Goal: Task Accomplishment & Management: Complete application form

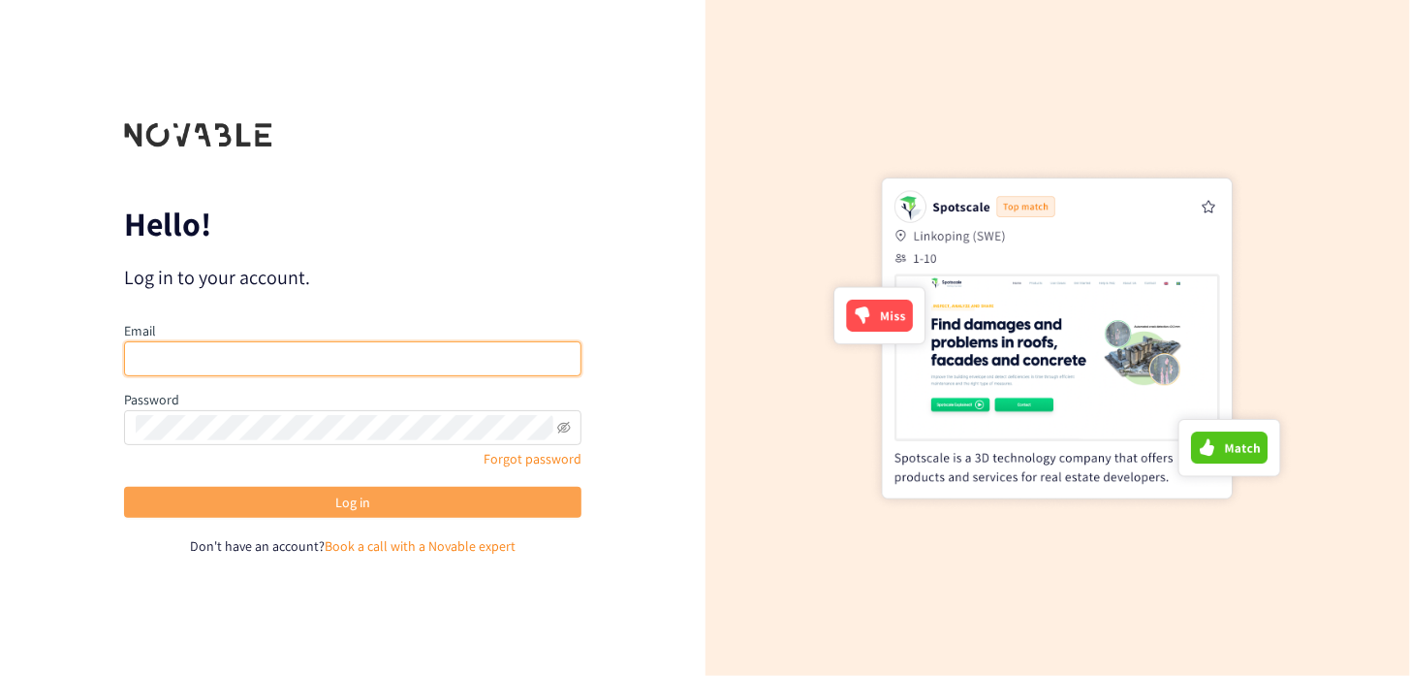
type input "[PERSON_NAME][EMAIL_ADDRESS][DOMAIN_NAME]"
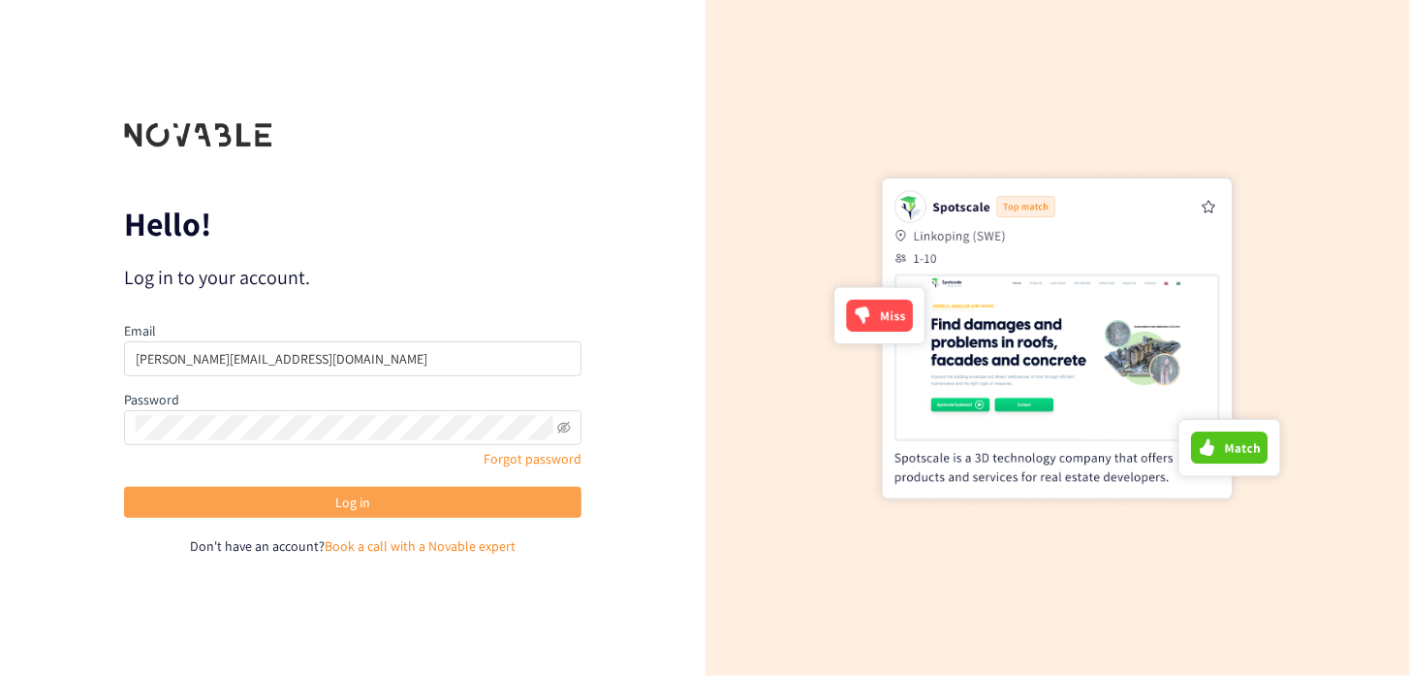
click at [373, 498] on button "Log in" at bounding box center [353, 502] width 458 height 31
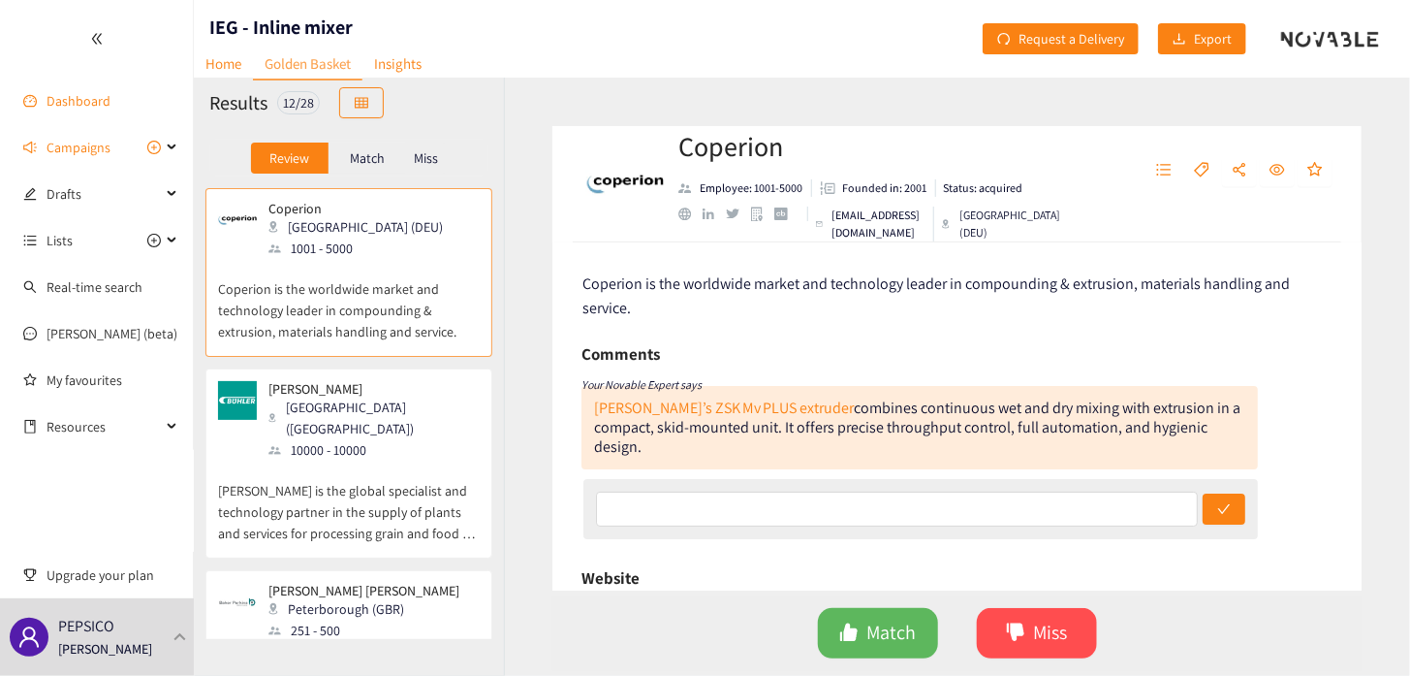
click at [61, 104] on link "Dashboard" at bounding box center [79, 100] width 64 height 17
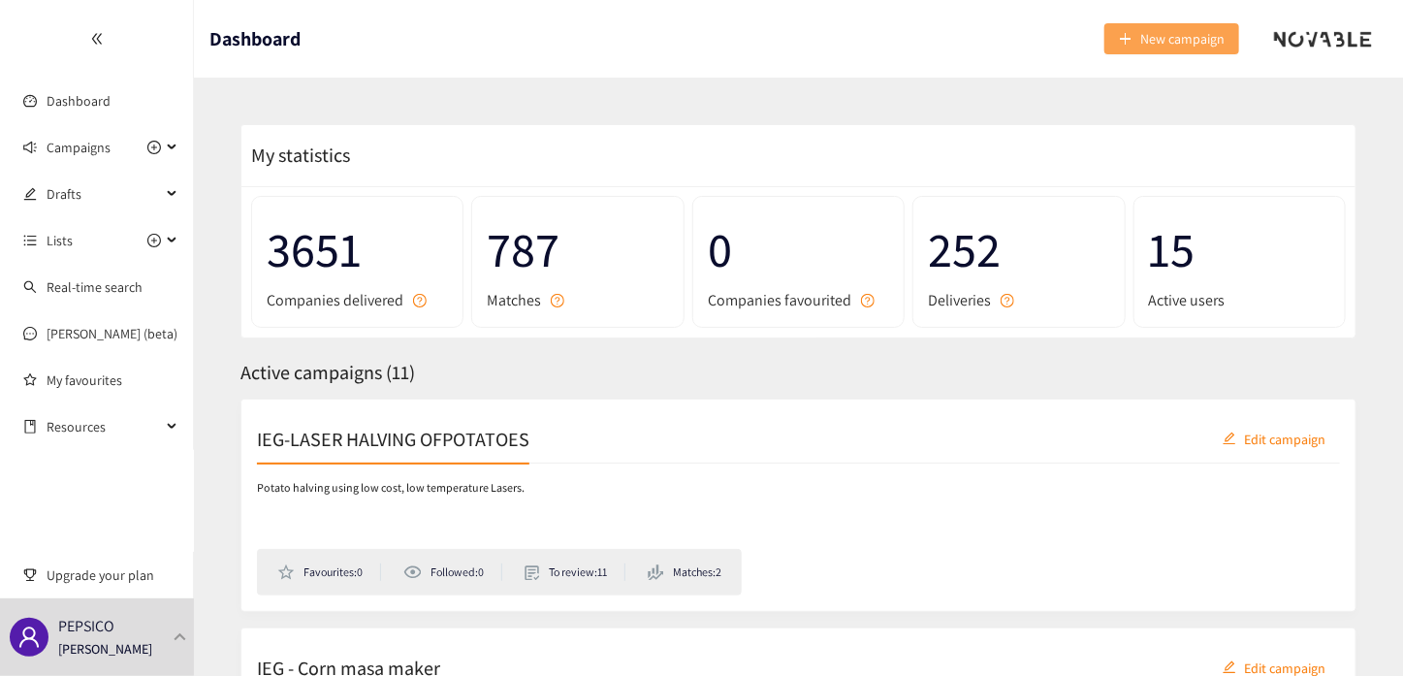
click at [1177, 34] on span "New campaign" at bounding box center [1182, 38] width 84 height 21
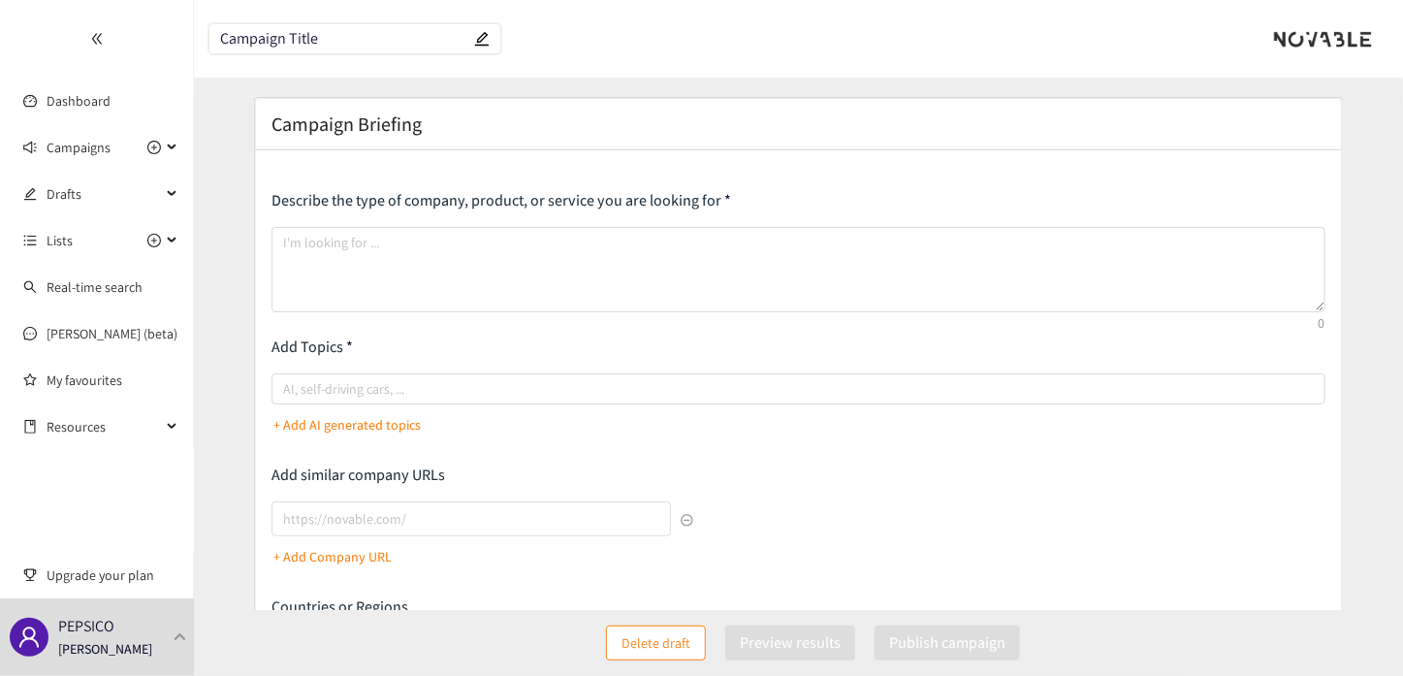
click at [430, 124] on div "Campaign Briefing" at bounding box center [797, 124] width 1053 height 27
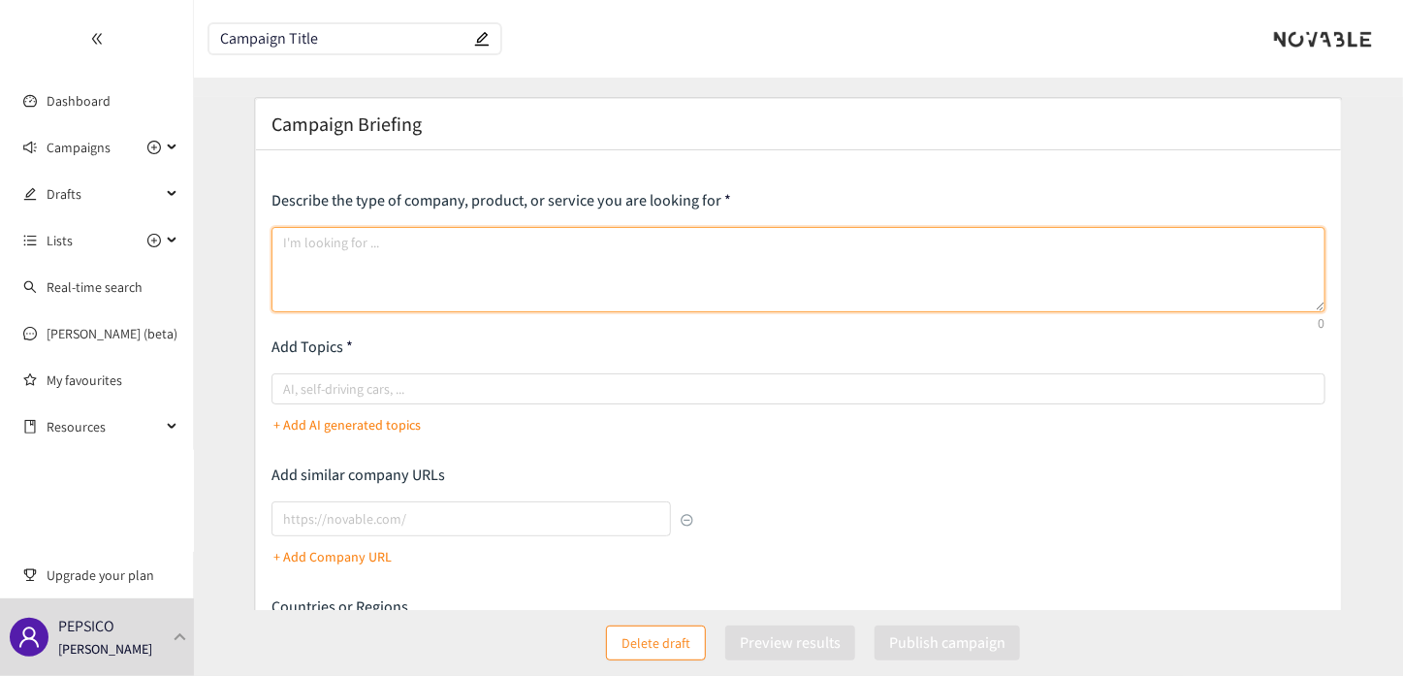
click at [380, 243] on textarea at bounding box center [797, 269] width 1053 height 85
click at [284, 240] on textarea "Online seasoning detection for snack products" at bounding box center [797, 269] width 1053 height 85
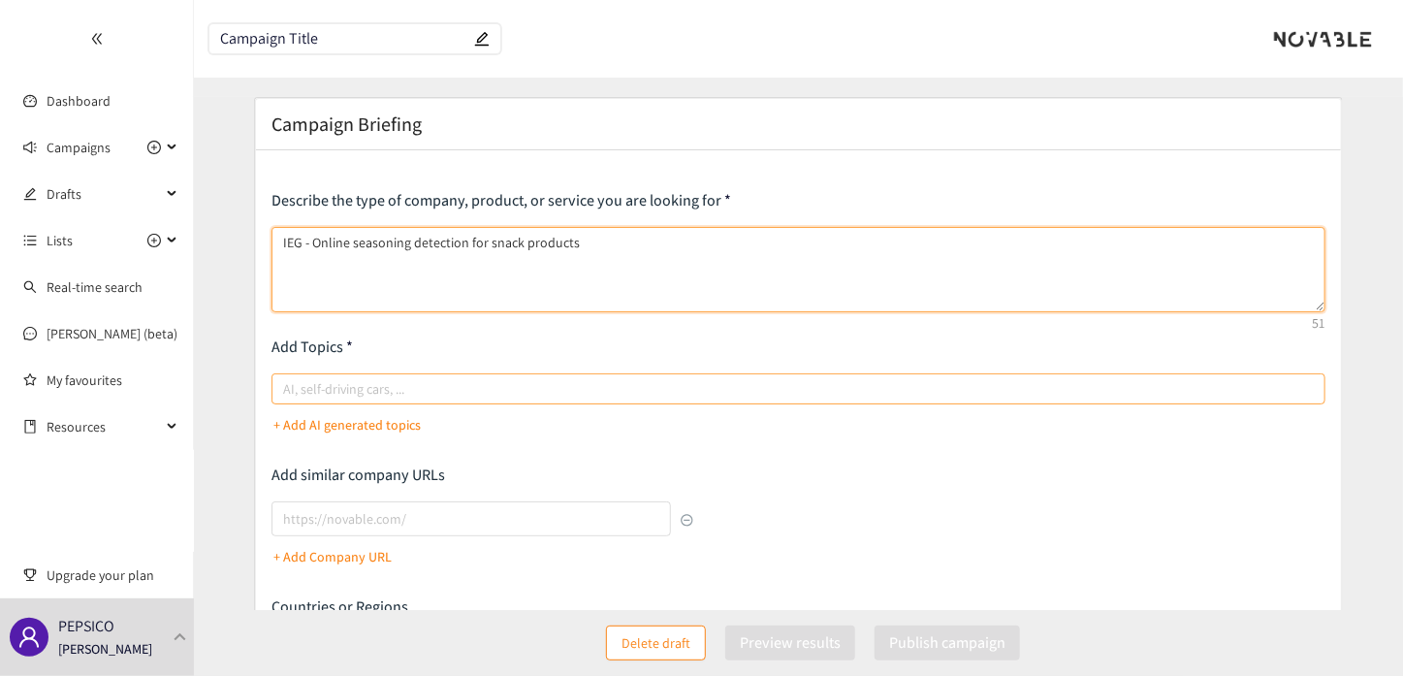
click at [424, 382] on div at bounding box center [788, 388] width 1024 height 23
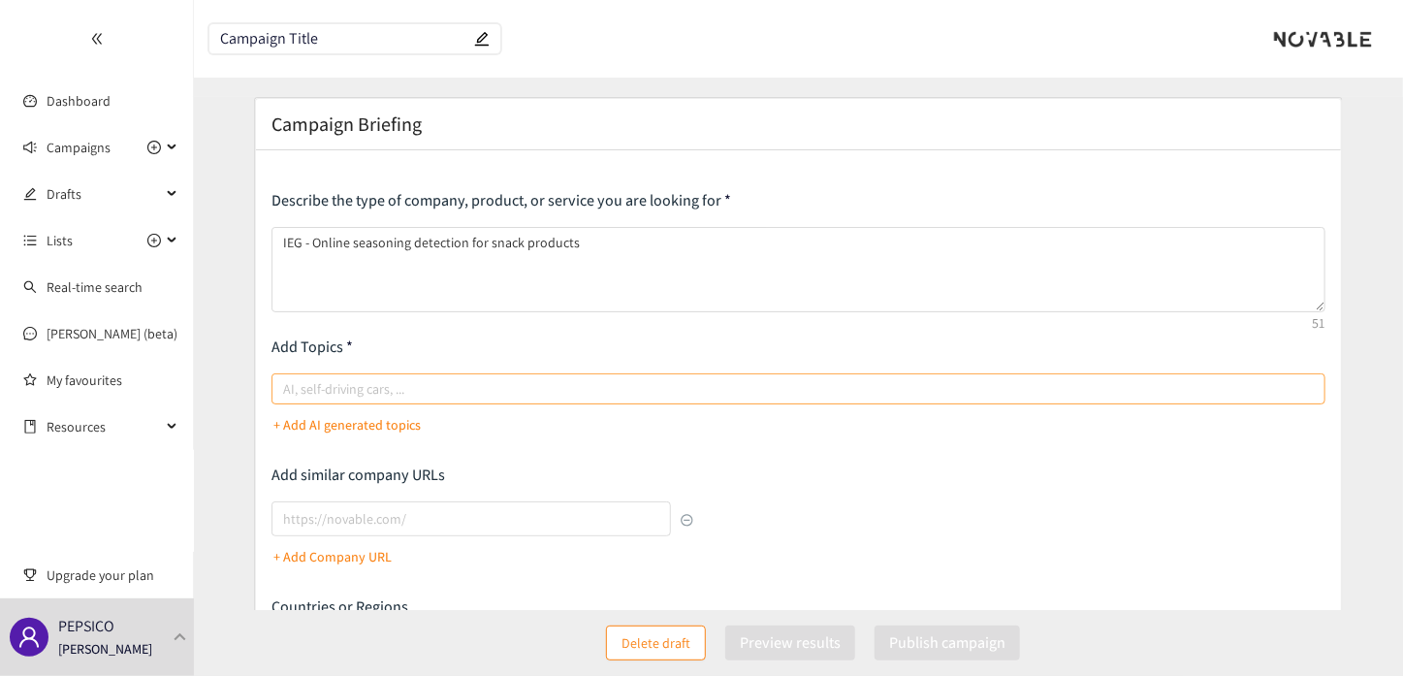
click at [287, 382] on input "AI, self-driving cars, ..." at bounding box center [285, 388] width 4 height 23
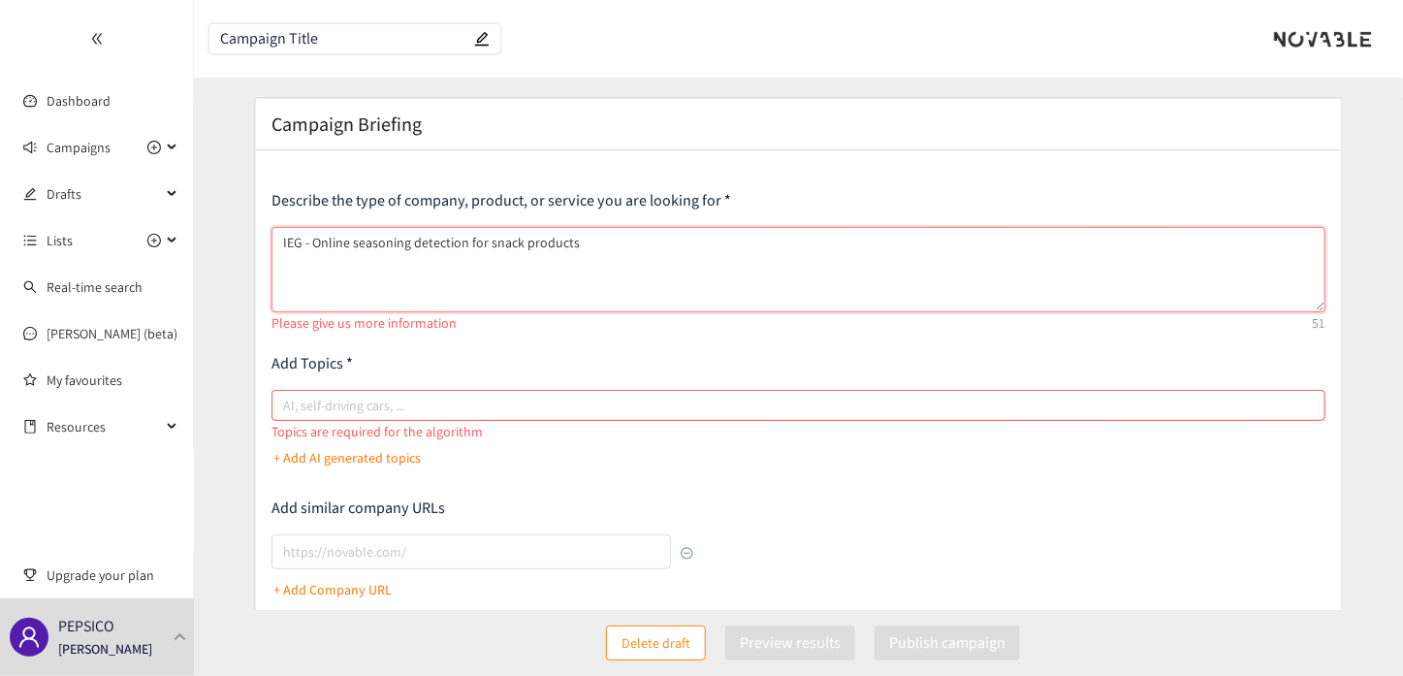
click at [590, 243] on textarea "IEG - Online seasoning detection for snack products" at bounding box center [797, 269] width 1053 height 85
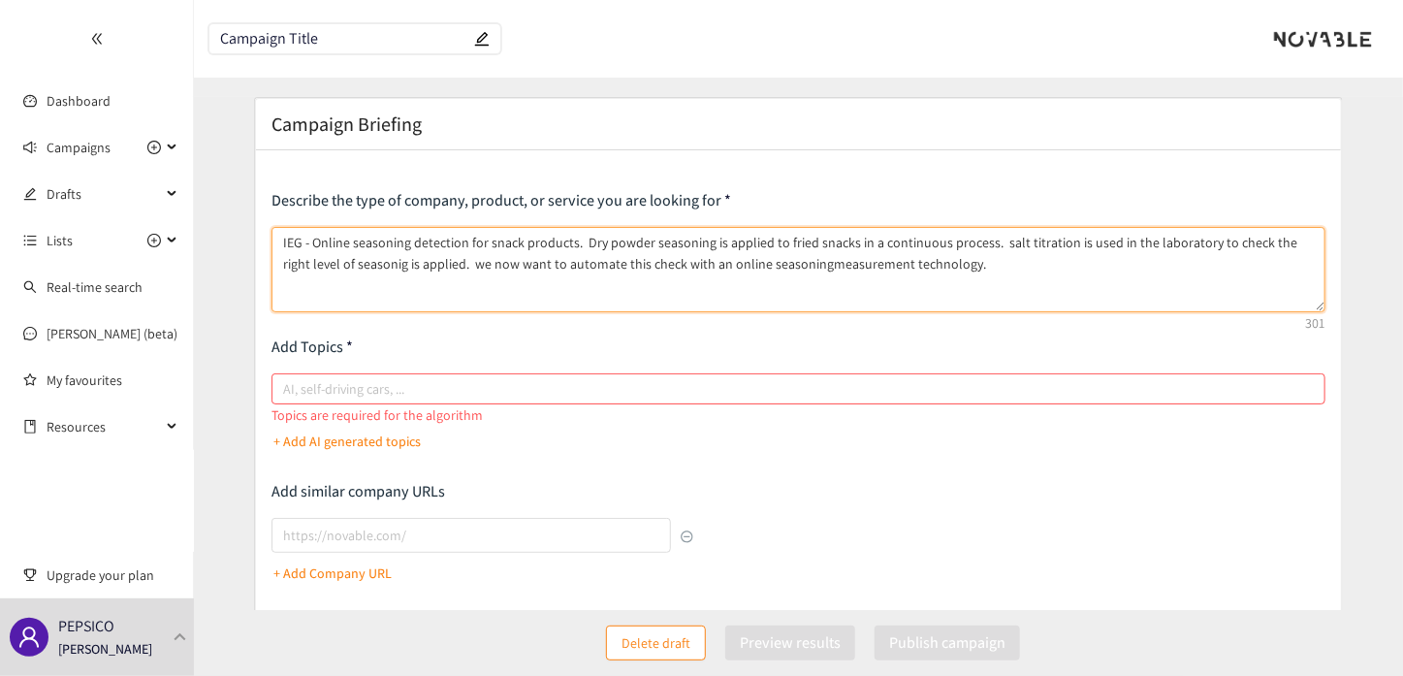
click at [785, 264] on textarea "IEG - Online seasoning detection for snack products. Dry powder seasoning is ap…" at bounding box center [797, 269] width 1053 height 85
click at [351, 266] on textarea "IEG - Online seasoning detection for snack products. Dry powder seasoning is ap…" at bounding box center [797, 269] width 1053 height 85
click at [366, 262] on textarea "IEG - Online seasoning detection for snack products. Dry powder seasoning is ap…" at bounding box center [797, 269] width 1053 height 85
click at [373, 391] on div at bounding box center [788, 388] width 1024 height 23
type textarea "IEG - Online seasoning detection for snack products. Dry powder seasoning is ap…"
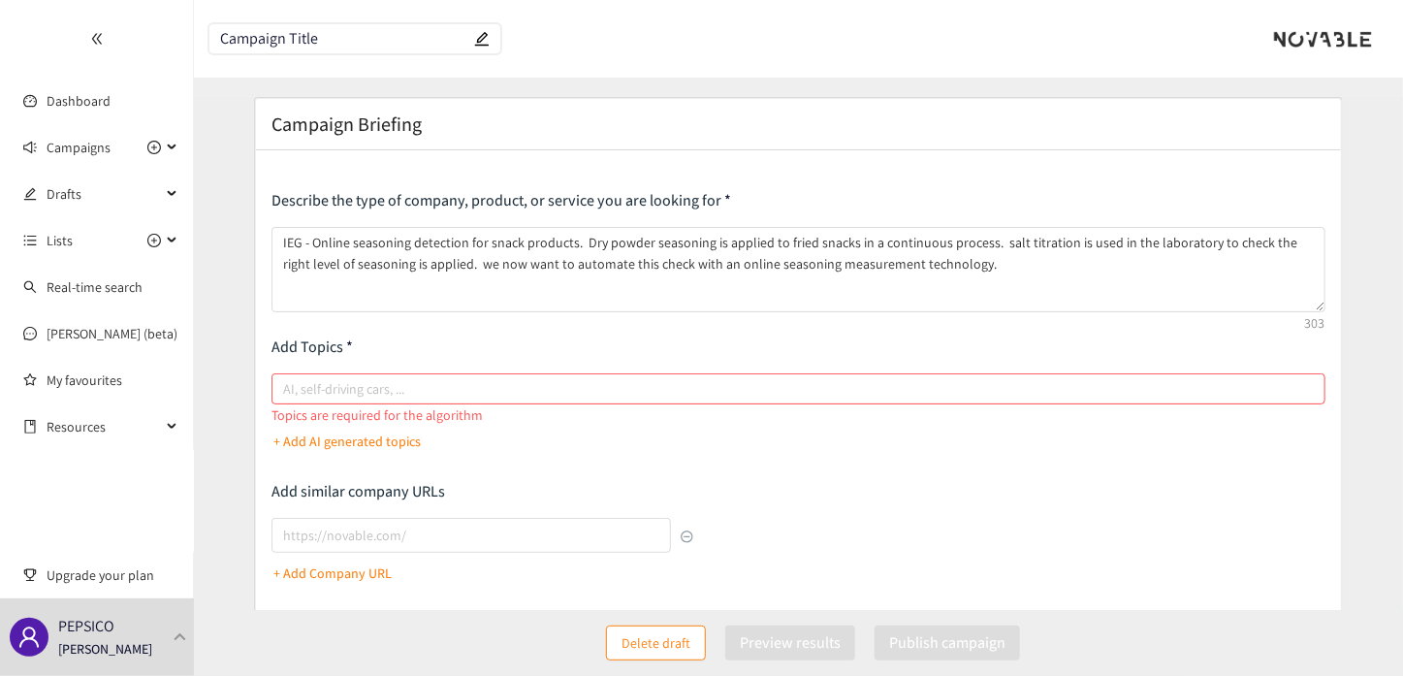
click at [287, 391] on input "AI, self-driving cars, ..." at bounding box center [285, 388] width 4 height 23
click at [356, 440] on p "+ Add AI generated topics" at bounding box center [346, 440] width 147 height 21
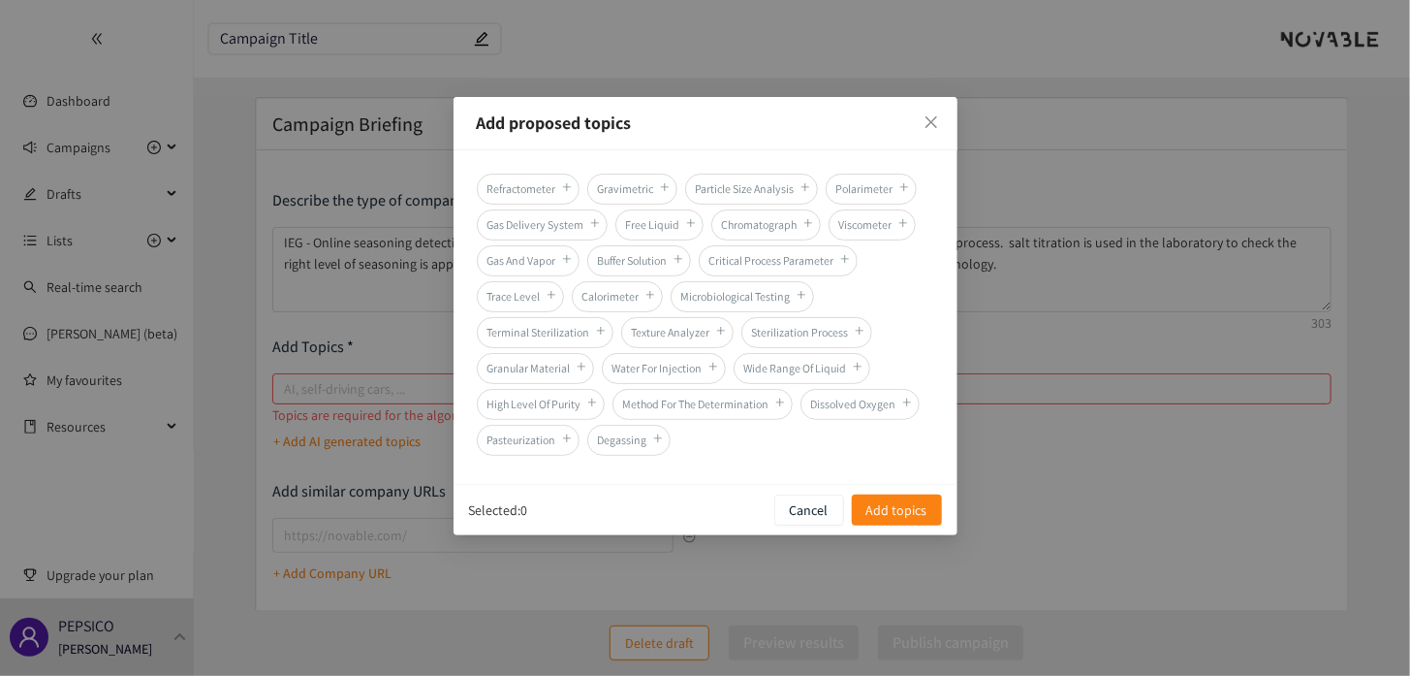
click at [731, 186] on span "Particle Size Analysis" at bounding box center [751, 189] width 133 height 31
click at [531, 359] on span "Granular Material" at bounding box center [535, 368] width 117 height 31
click at [885, 504] on span "Add topics" at bounding box center [897, 509] width 61 height 21
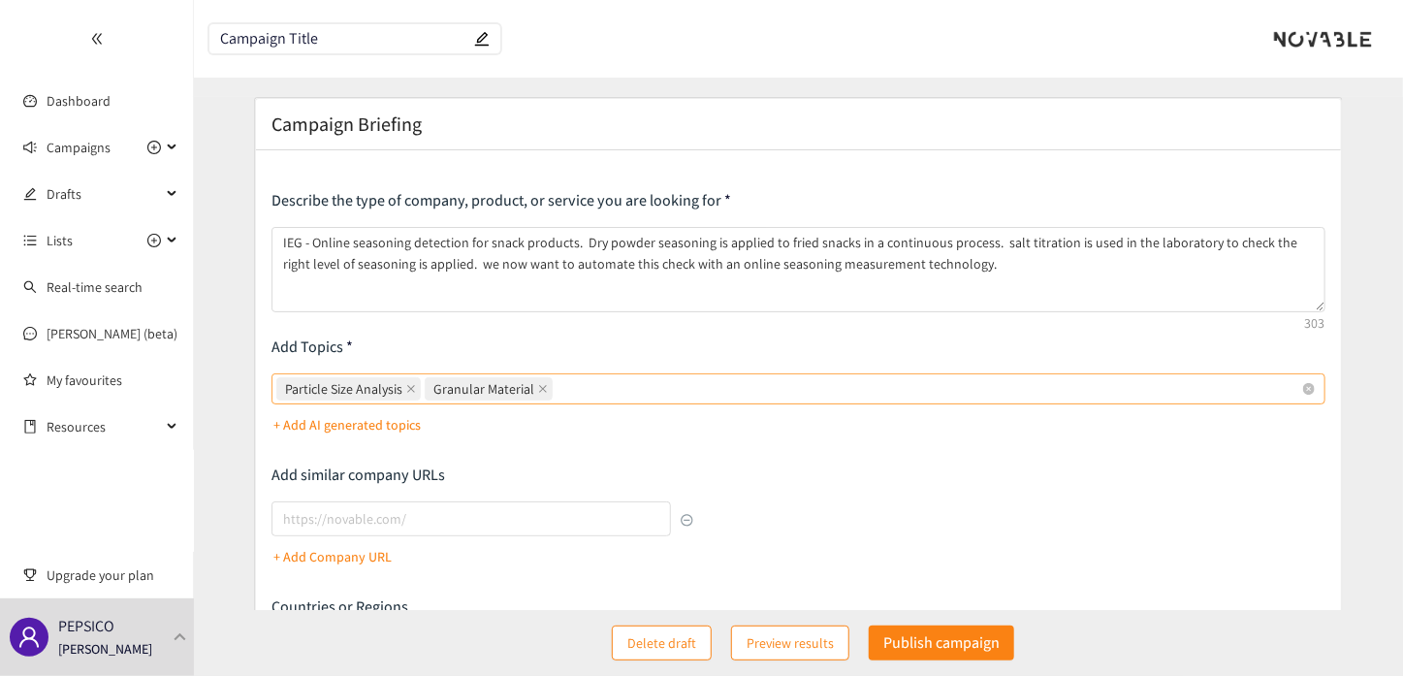
click at [636, 388] on div "Particle Size Analysis Granular Material" at bounding box center [788, 388] width 1024 height 27
click at [560, 388] on input "Particle Size Analysis Granular Material" at bounding box center [558, 388] width 4 height 23
type input "continuous measurement"
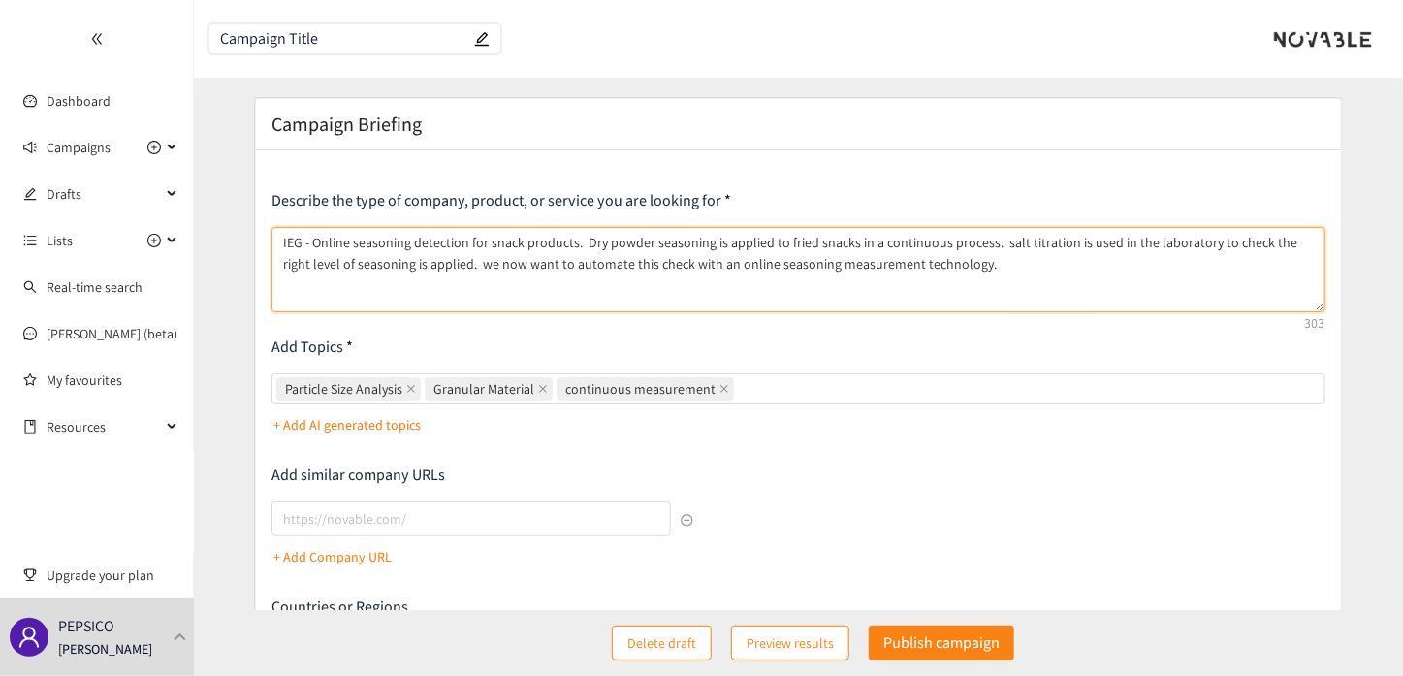
click at [957, 268] on textarea "IEG - Online seasoning detection for snack products. Dry powder seasoning is ap…" at bounding box center [797, 269] width 1053 height 85
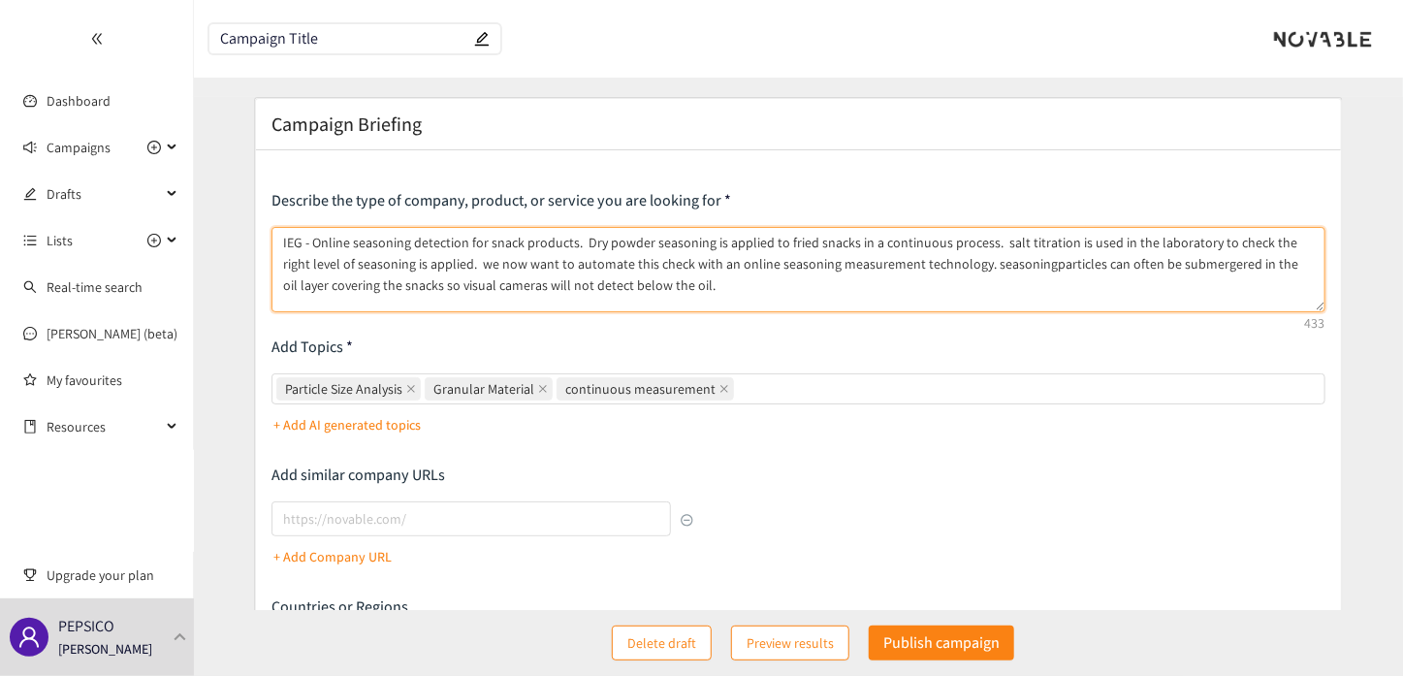
click at [1002, 262] on textarea "IEG - Online seasoning detection for snack products. Dry powder seasoning is ap…" at bounding box center [797, 269] width 1053 height 85
click at [1183, 262] on textarea "IEG - Online seasoning detection for snack products. Dry powder seasoning is ap…" at bounding box center [797, 269] width 1053 height 85
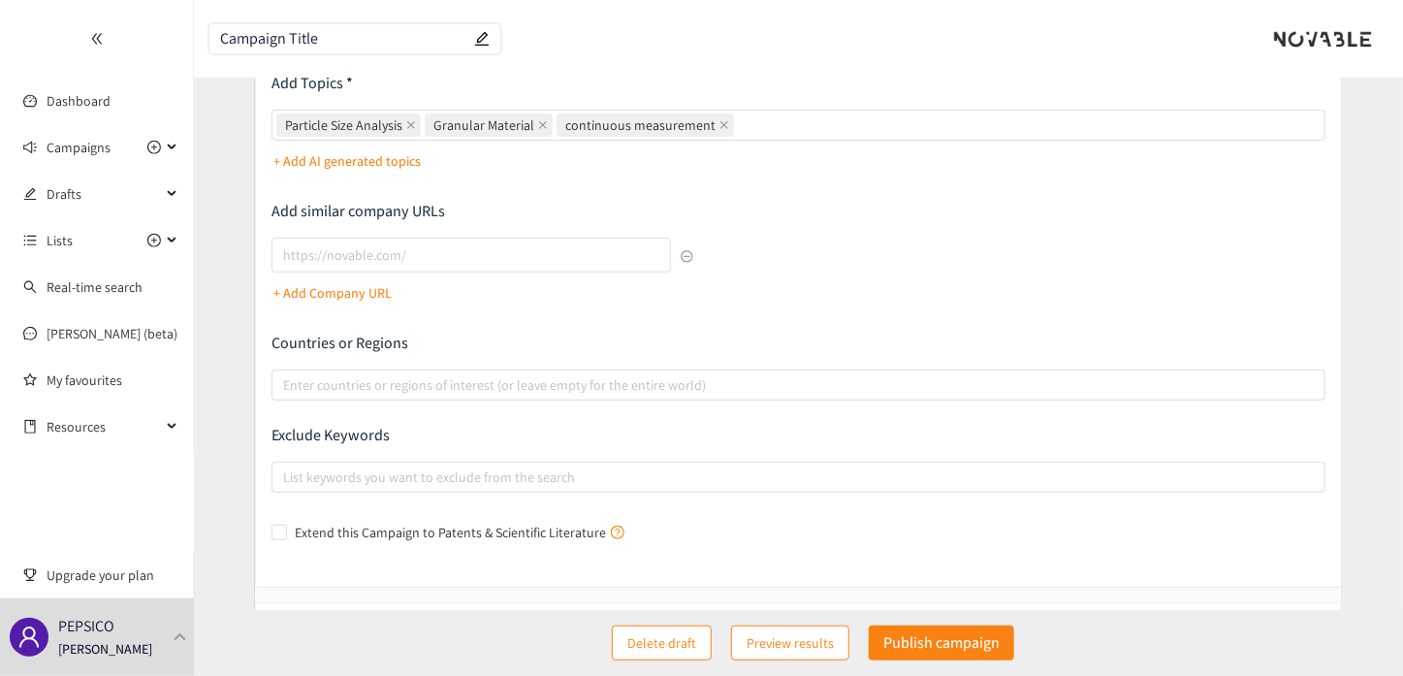
scroll to position [291, 0]
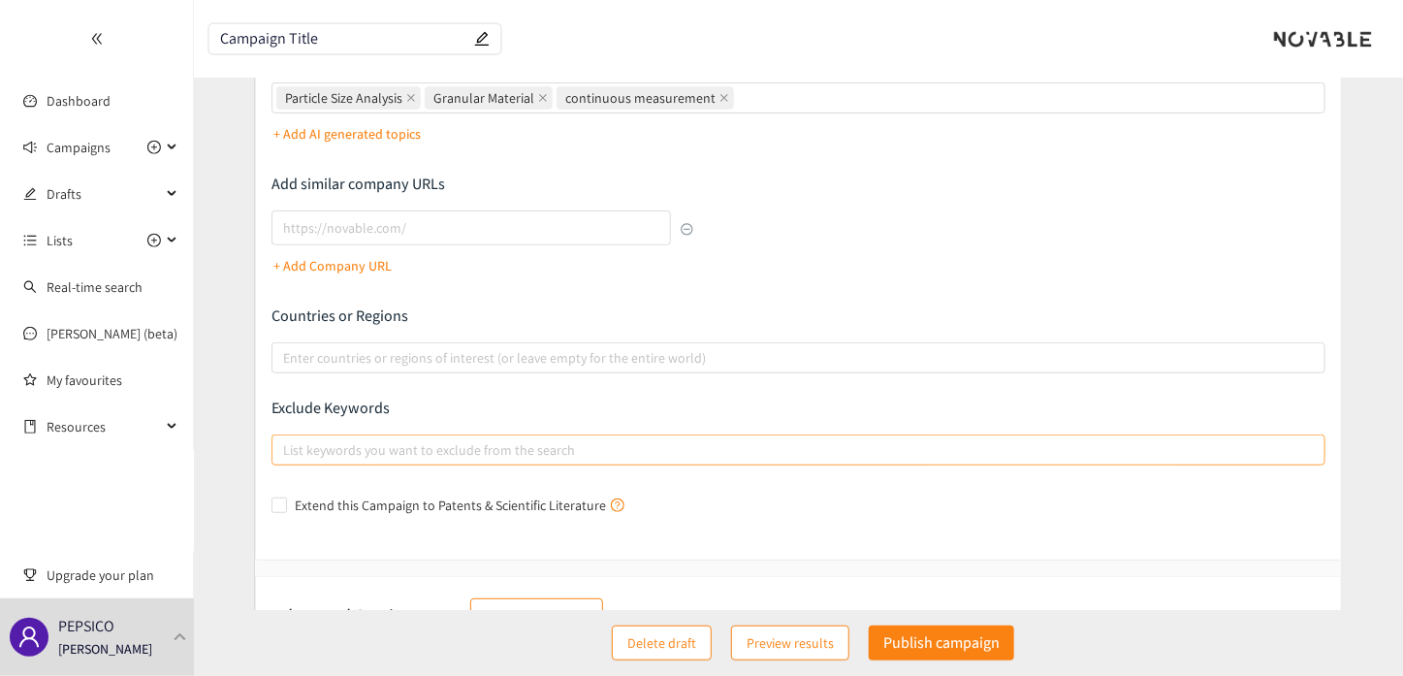
click at [374, 445] on div at bounding box center [788, 449] width 1024 height 23
type textarea "IEG - Online seasoning detection for snack products. Dry powder seasoning is ap…"
click at [287, 445] on input "List keywords you want to exclude from the search" at bounding box center [285, 449] width 4 height 23
click at [274, 504] on input "Extend this Campaign to Patents & Scientific Literature" at bounding box center [278, 504] width 14 height 14
checkbox input "true"
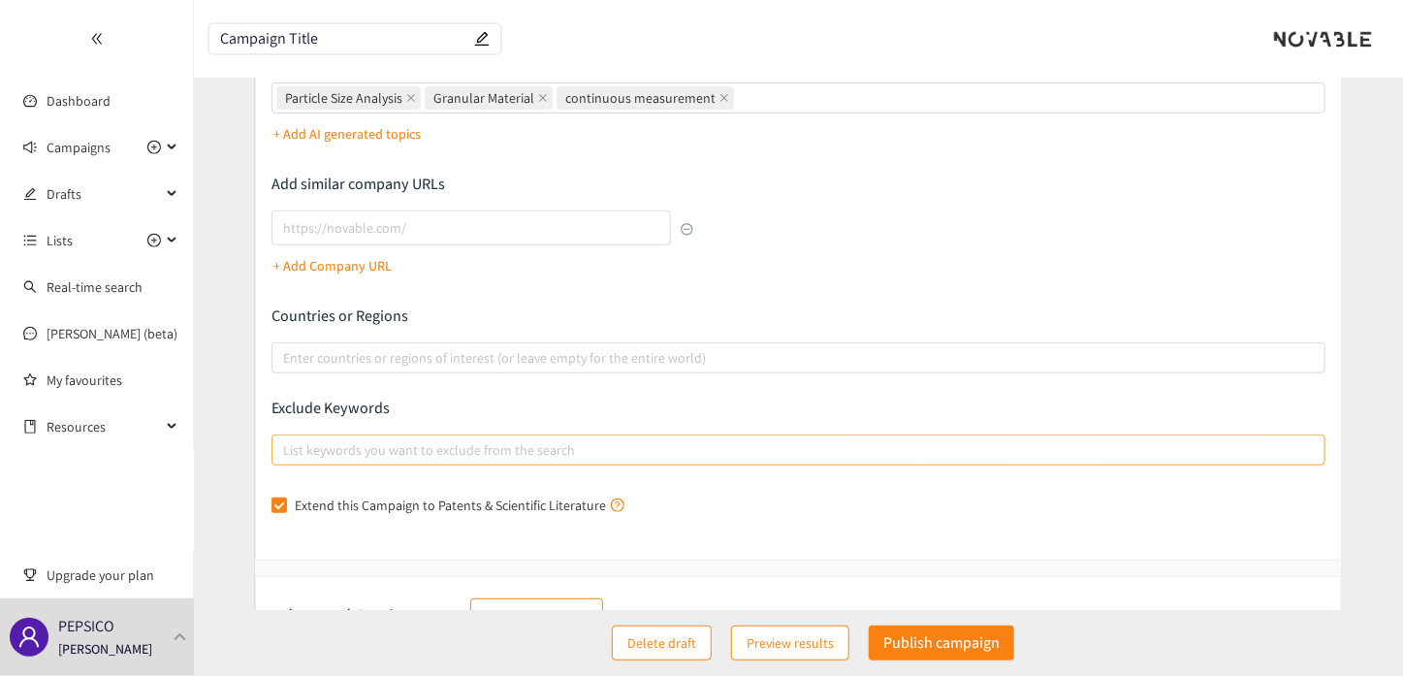
click at [297, 450] on div at bounding box center [788, 449] width 1024 height 23
click at [287, 450] on input "List keywords you want to exclude from the search" at bounding box center [285, 449] width 4 height 23
type input "e"
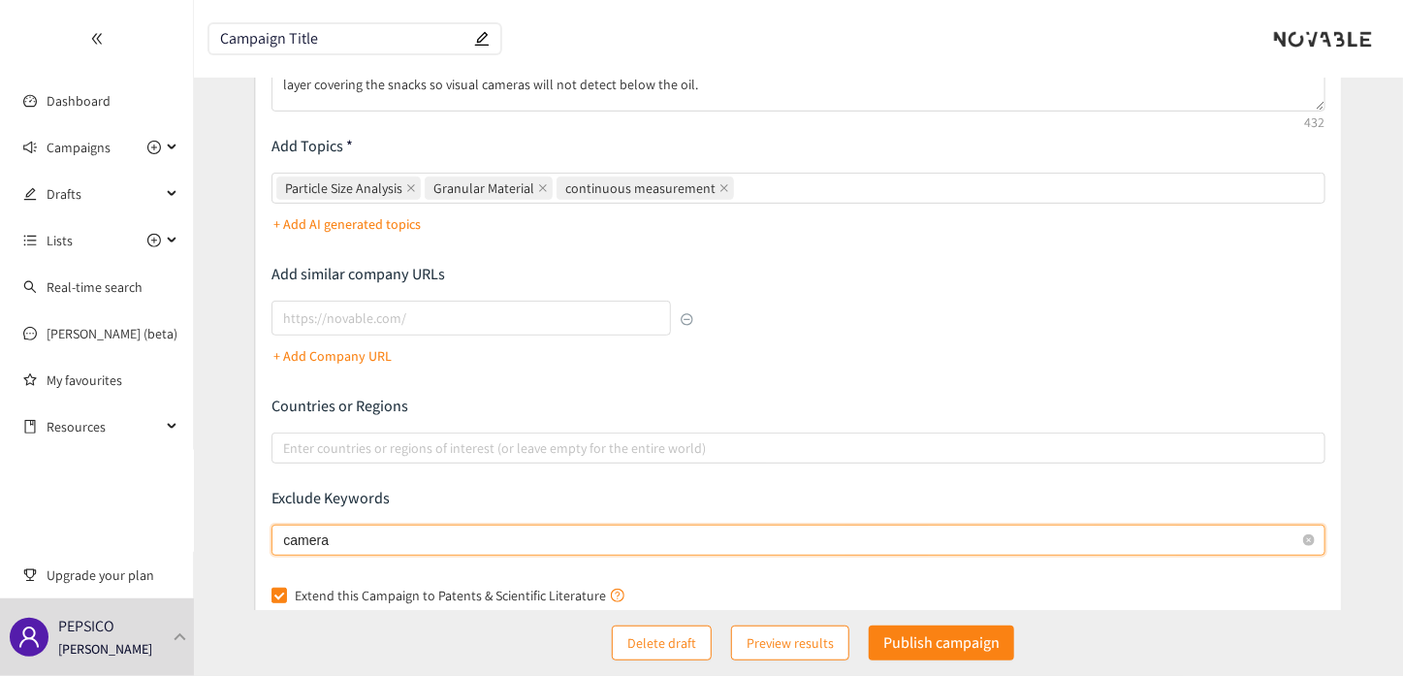
scroll to position [97, 0]
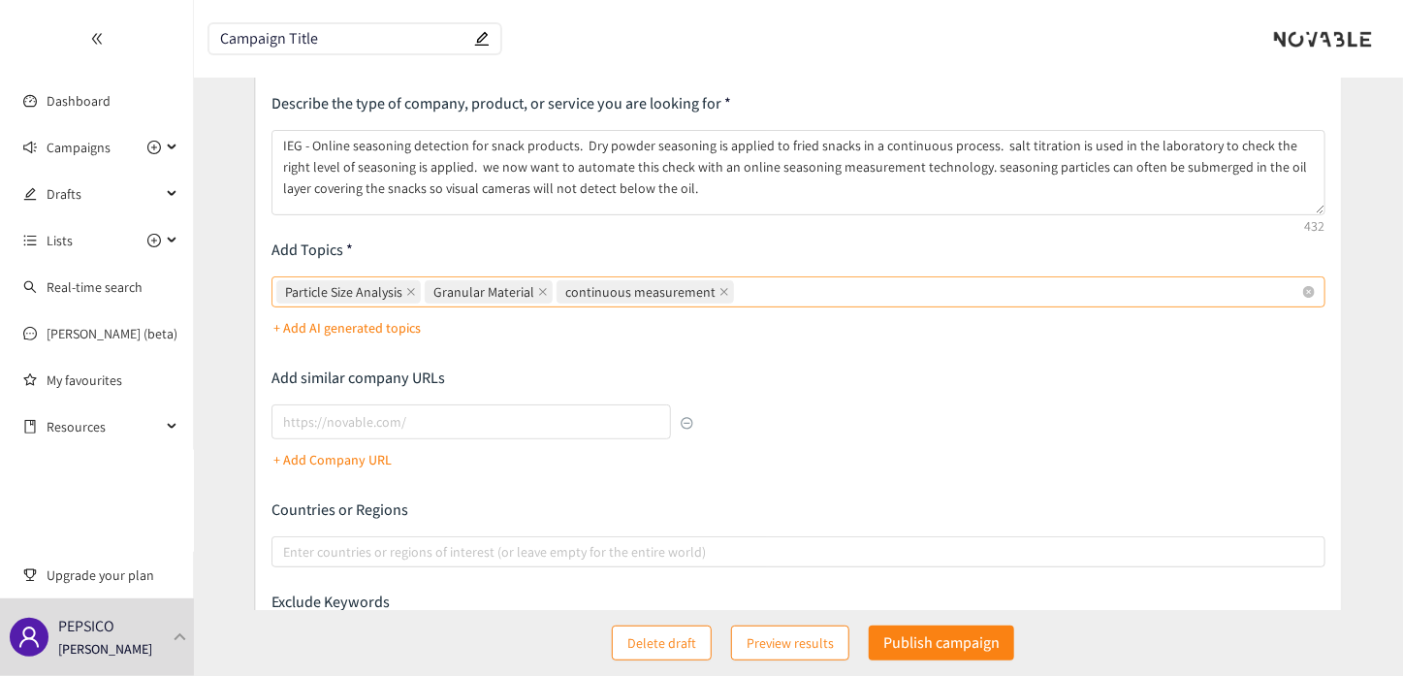
click at [733, 287] on div "Particle Size Analysis Granular Material continuous measurement" at bounding box center [788, 291] width 1024 height 27
type input "camera"
click at [738, 287] on input "Particle Size Analysis Granular Material continuous measurement" at bounding box center [740, 291] width 4 height 23
type input "sensors"
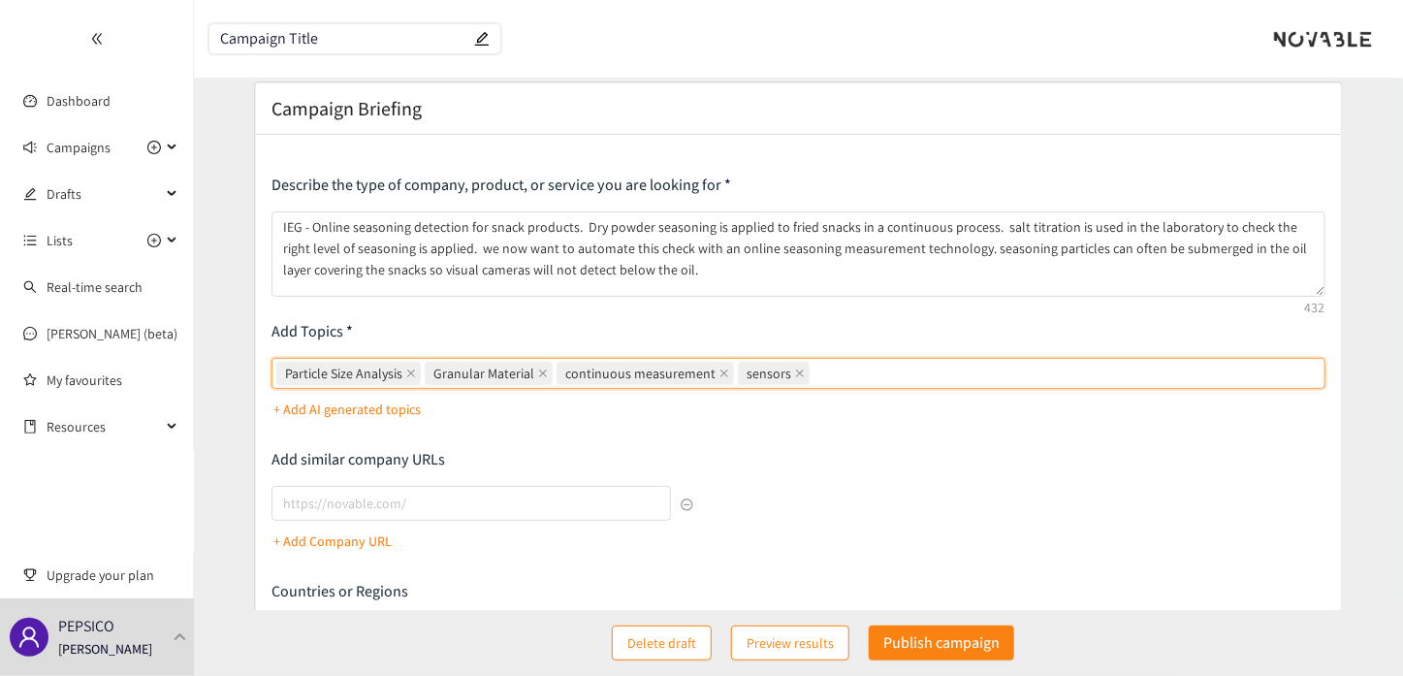
scroll to position [0, 0]
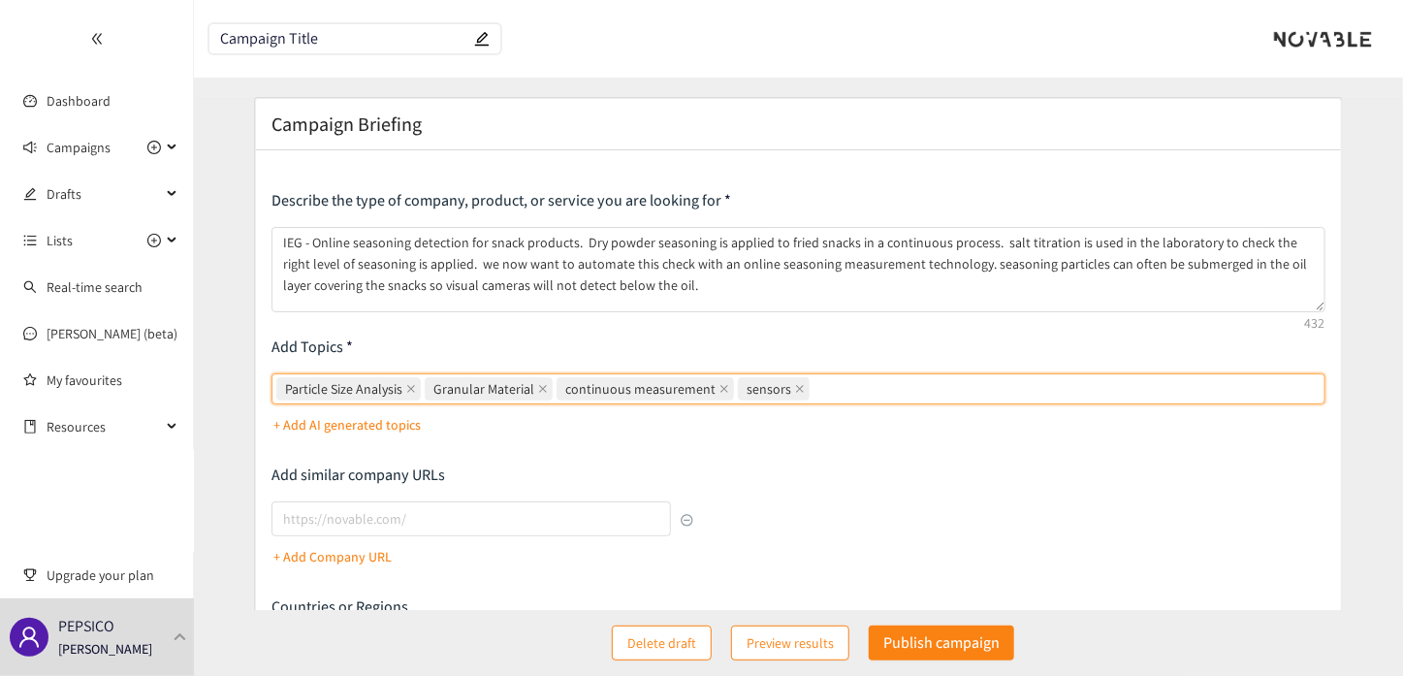
click at [357, 31] on input "Campaign Title" at bounding box center [345, 39] width 250 height 16
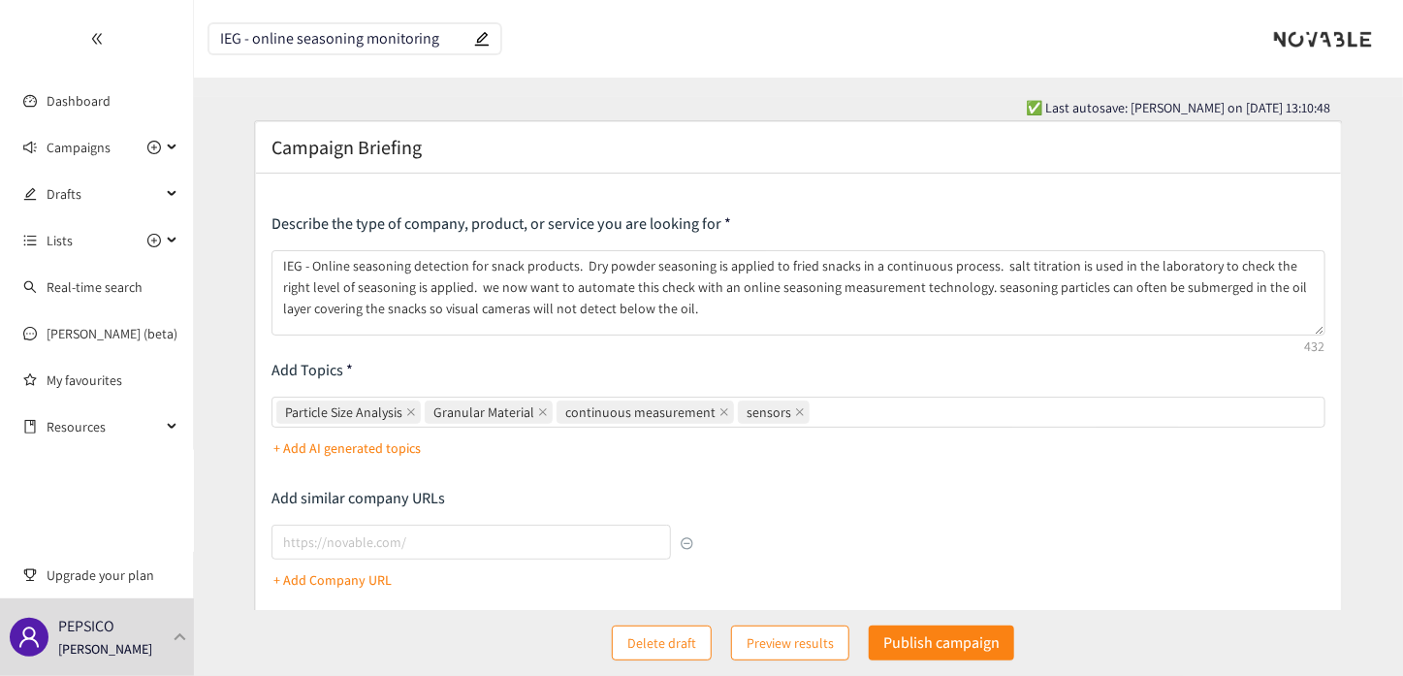
click at [252, 39] on input "IEG - online seasoning monitoring" at bounding box center [345, 39] width 250 height 16
type input "IEG - Online seasoning monitoring"
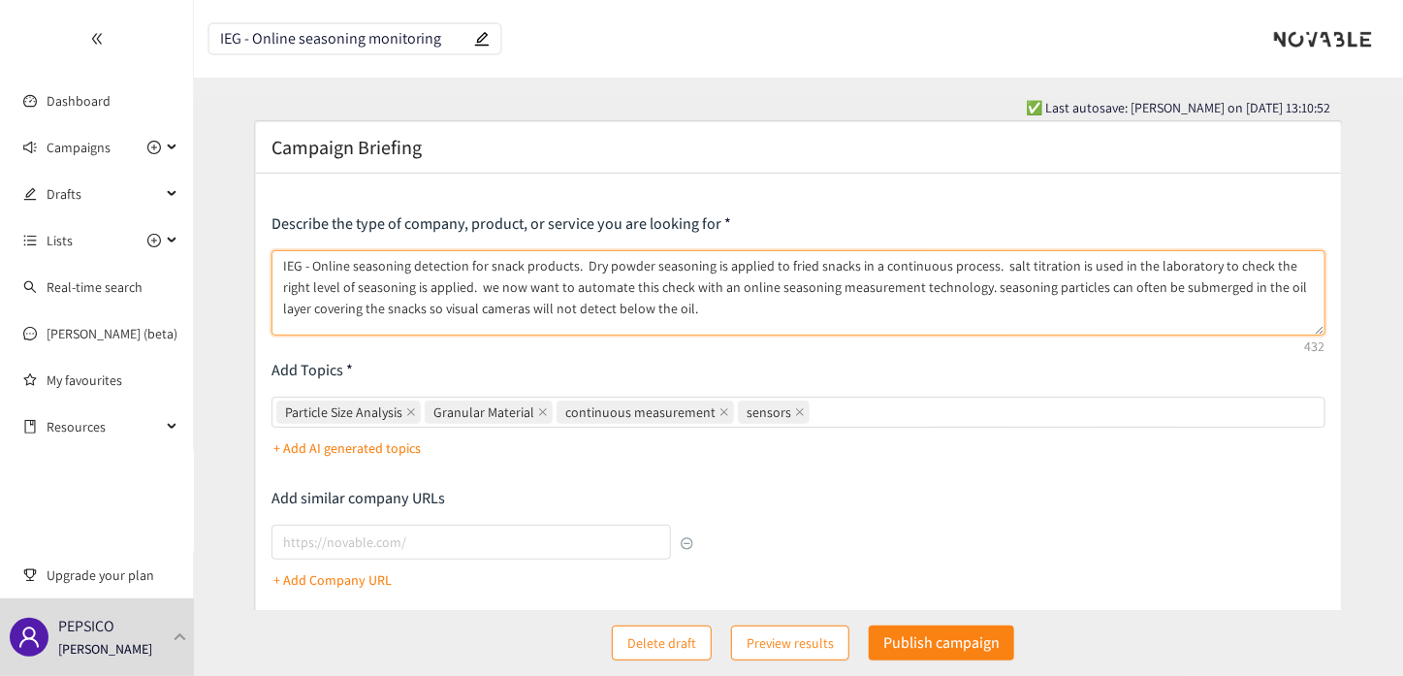
drag, startPoint x: 579, startPoint y: 263, endPoint x: 241, endPoint y: 264, distance: 337.3
click at [241, 264] on form "Campaign Briefing Describe the type of company, product, or service you are loo…" at bounding box center [798, 539] width 1209 height 839
click at [383, 311] on textarea "Dry powder seasoning is applied to fried snacks in a continuous process. salt t…" at bounding box center [797, 292] width 1053 height 85
click at [692, 262] on textarea "Dry powder seasoning is applied to fried snacks in a continuous process. salt t…" at bounding box center [797, 292] width 1053 height 85
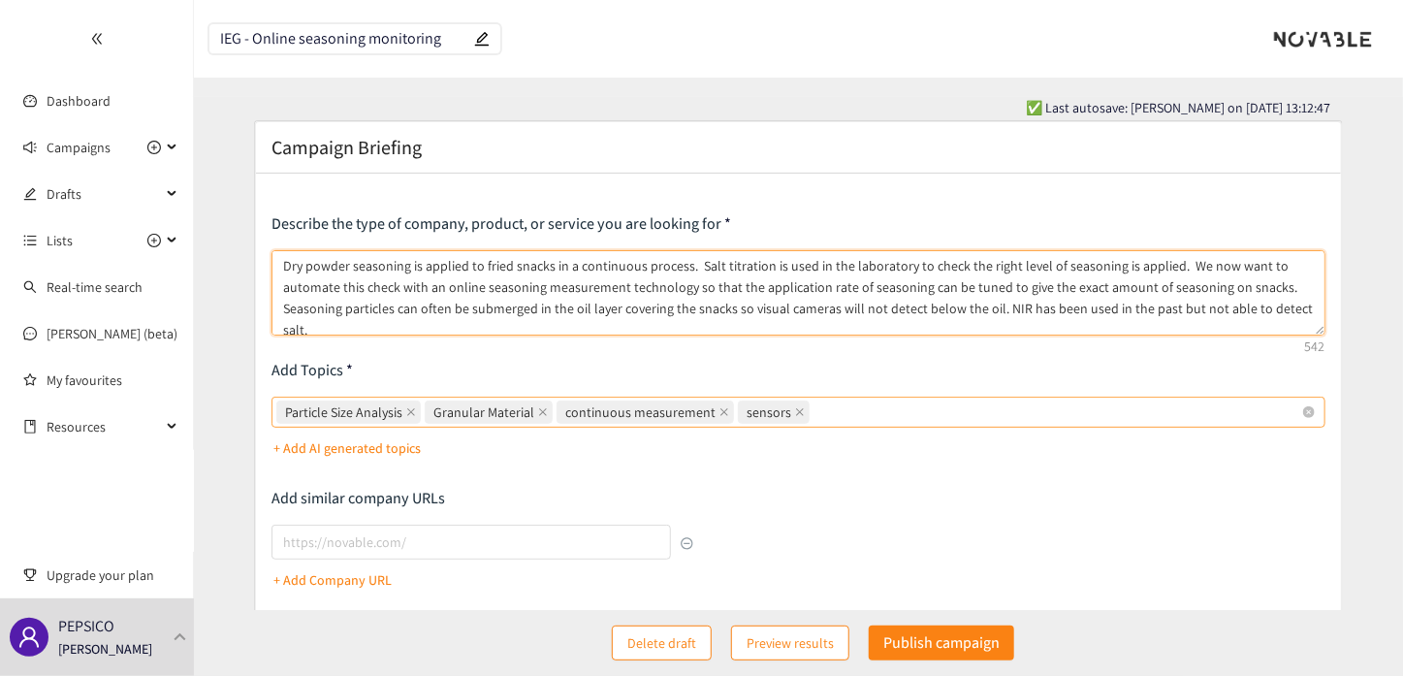
click at [852, 416] on div "Particle Size Analysis Granular Material continuous measurement sensors" at bounding box center [788, 411] width 1024 height 27
type textarea "Dry powder seasoning is applied to fried snacks in a continuous process. Salt t…"
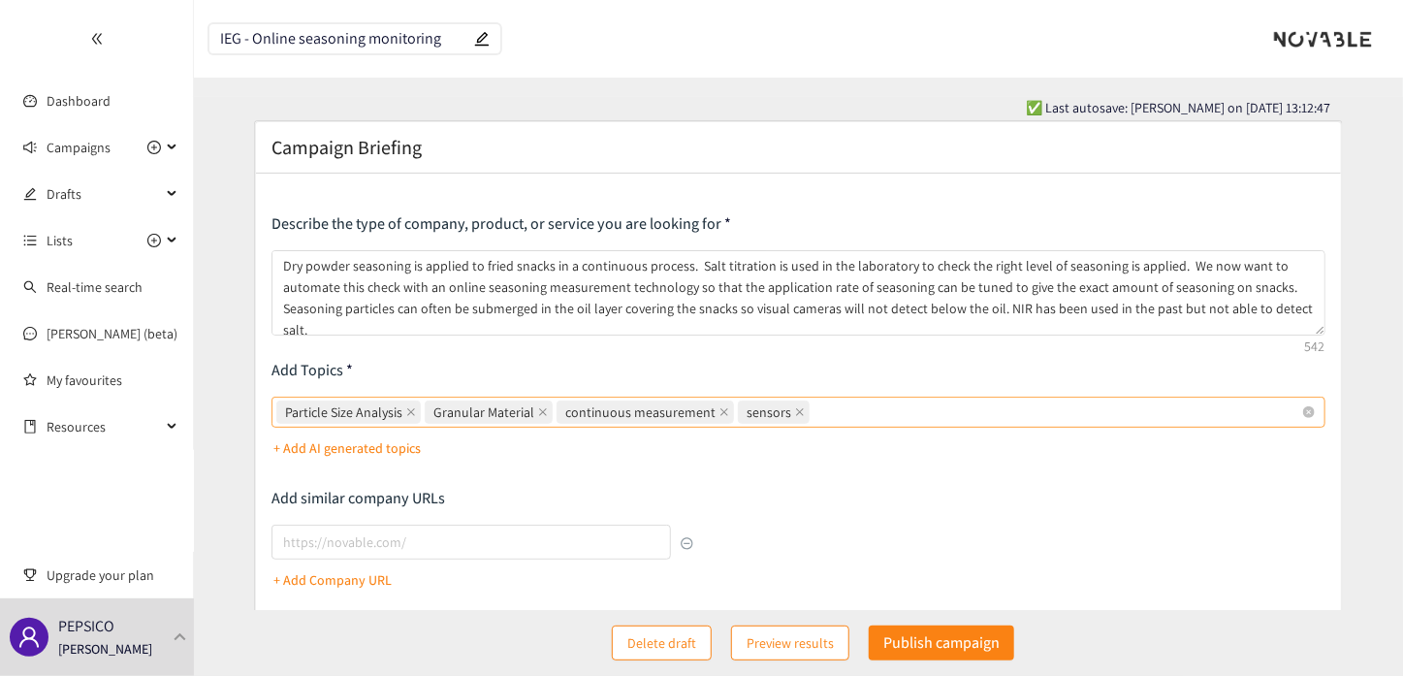
click at [817, 416] on input "Particle Size Analysis Granular Material continuous measurement sensors" at bounding box center [815, 411] width 4 height 23
type input "electronic nose"
type input "electronic tounge"
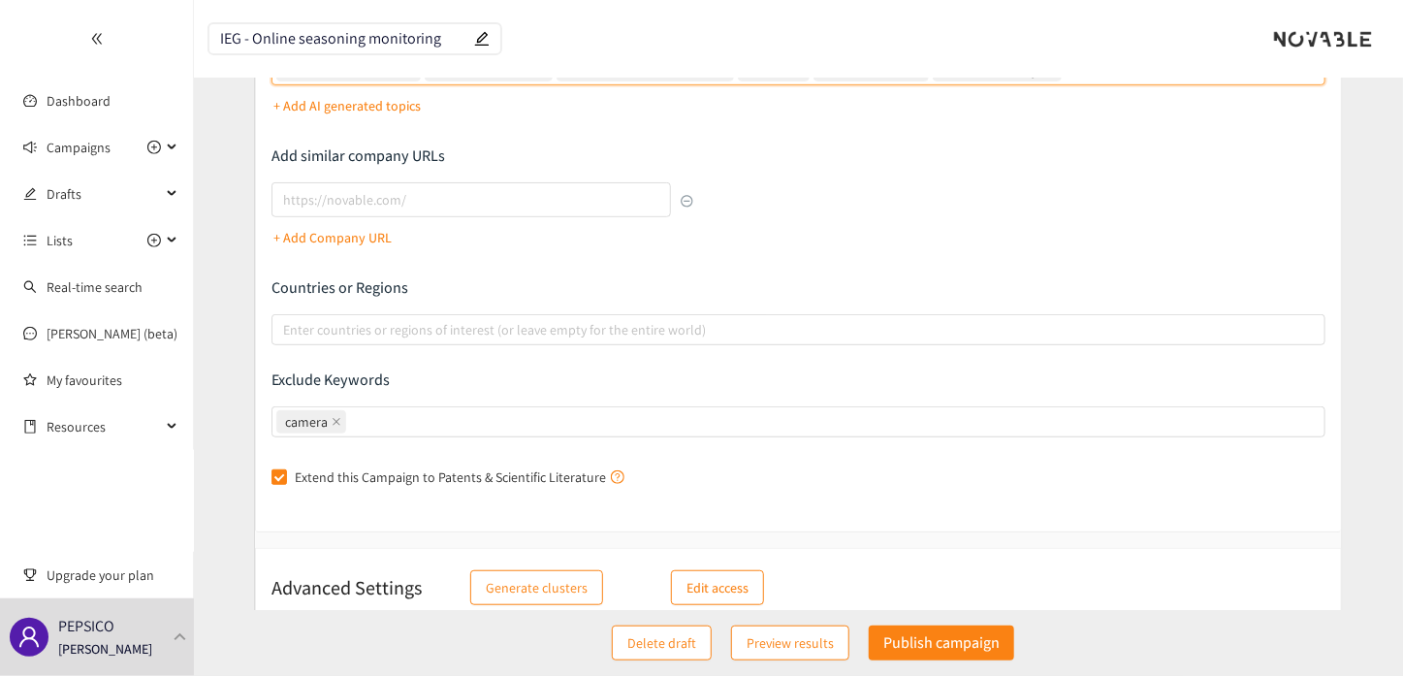
scroll to position [366, 0]
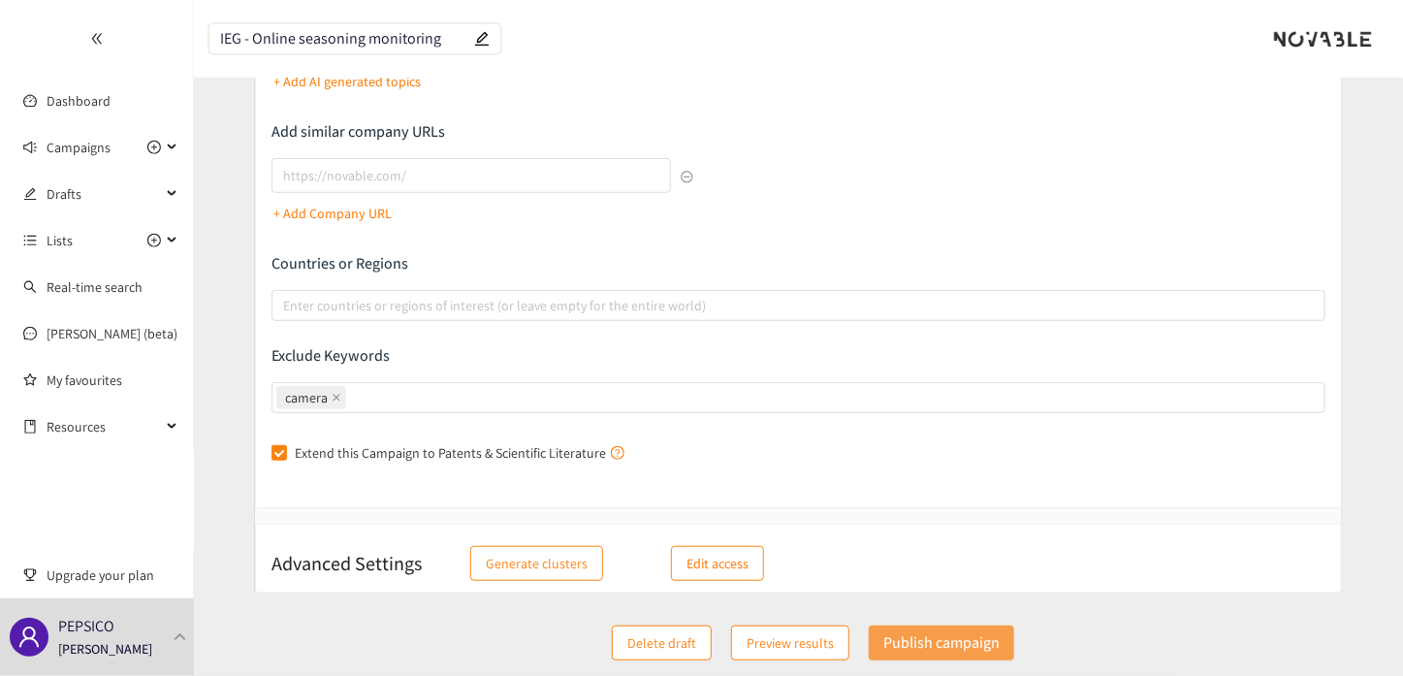
click at [912, 642] on p "Publish campaign" at bounding box center [941, 642] width 116 height 24
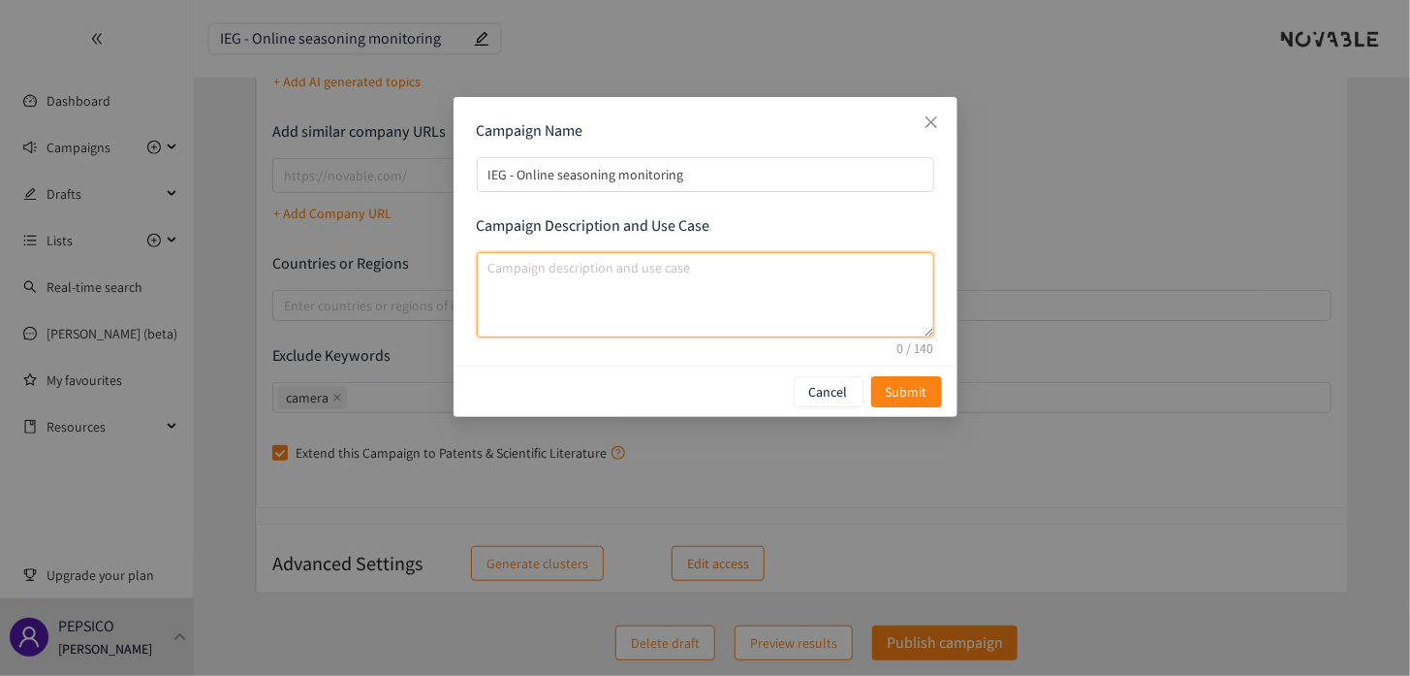
click at [740, 288] on textarea "campaign description and use case" at bounding box center [706, 294] width 458 height 85
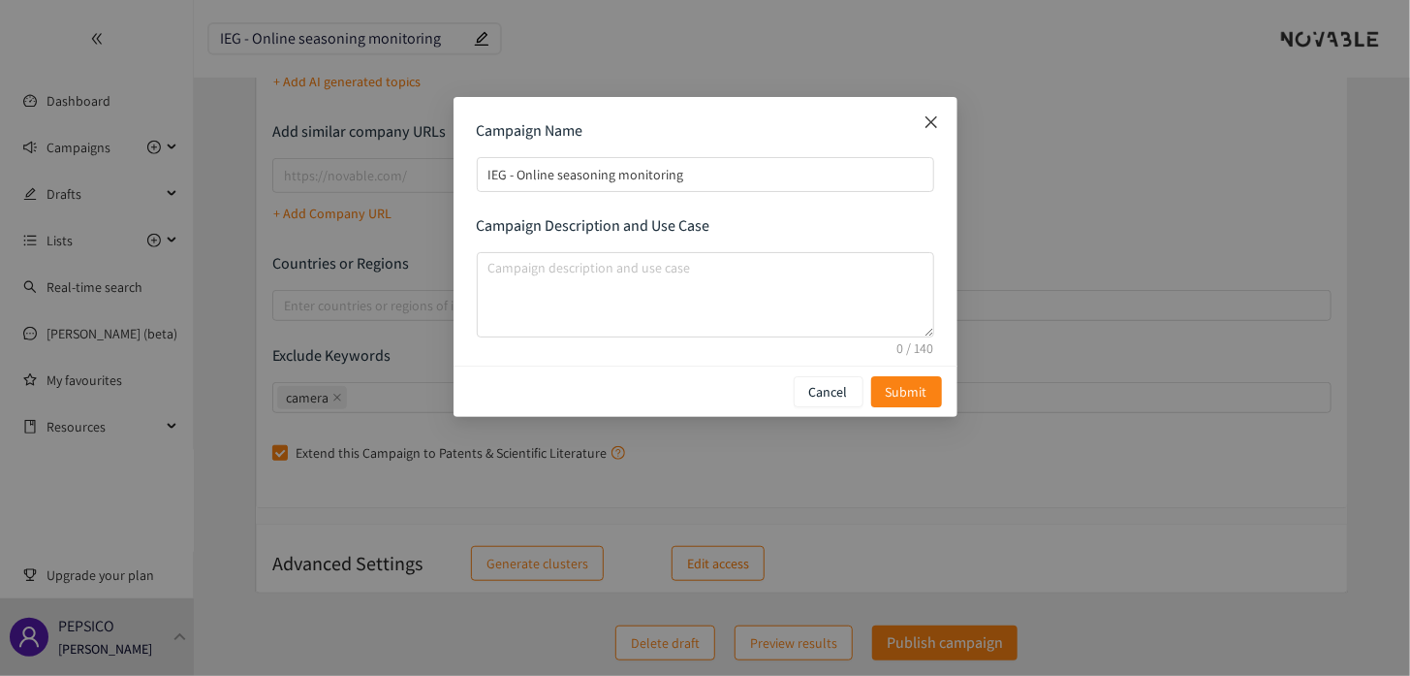
click at [929, 122] on icon "close" at bounding box center [932, 122] width 16 height 16
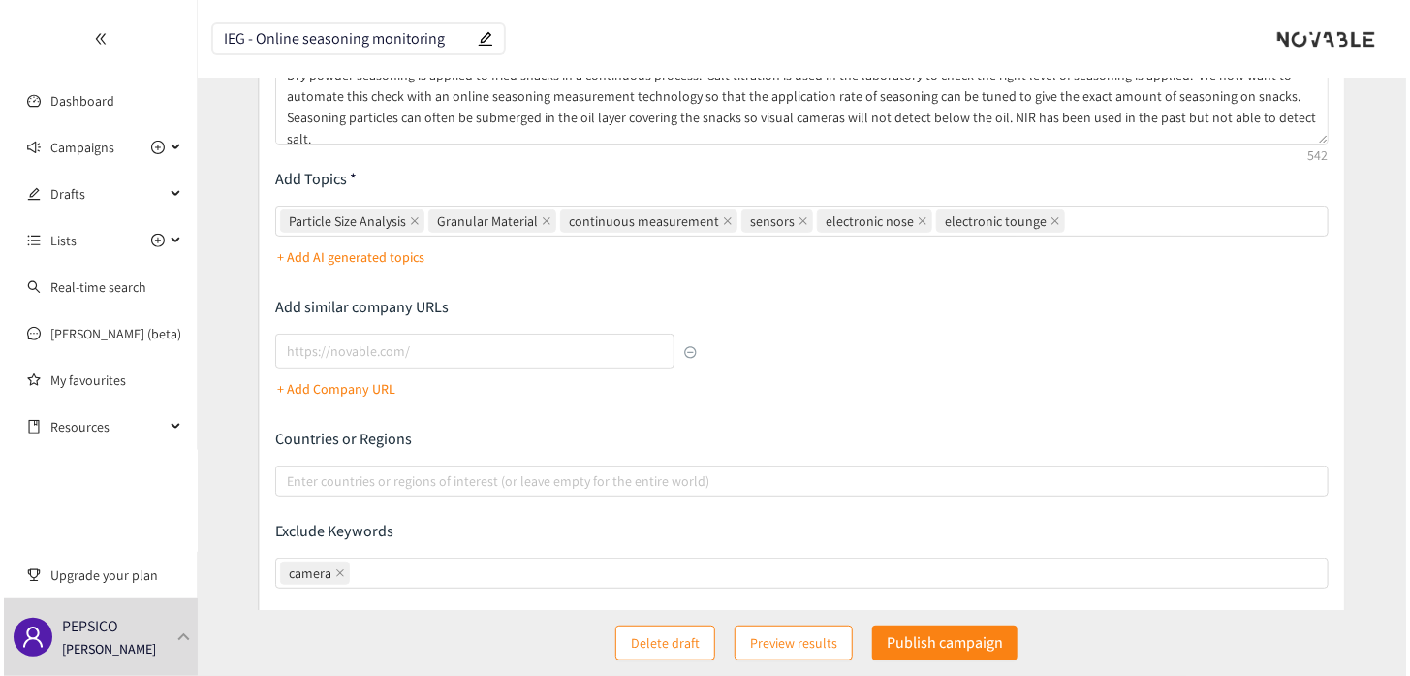
scroll to position [0, 0]
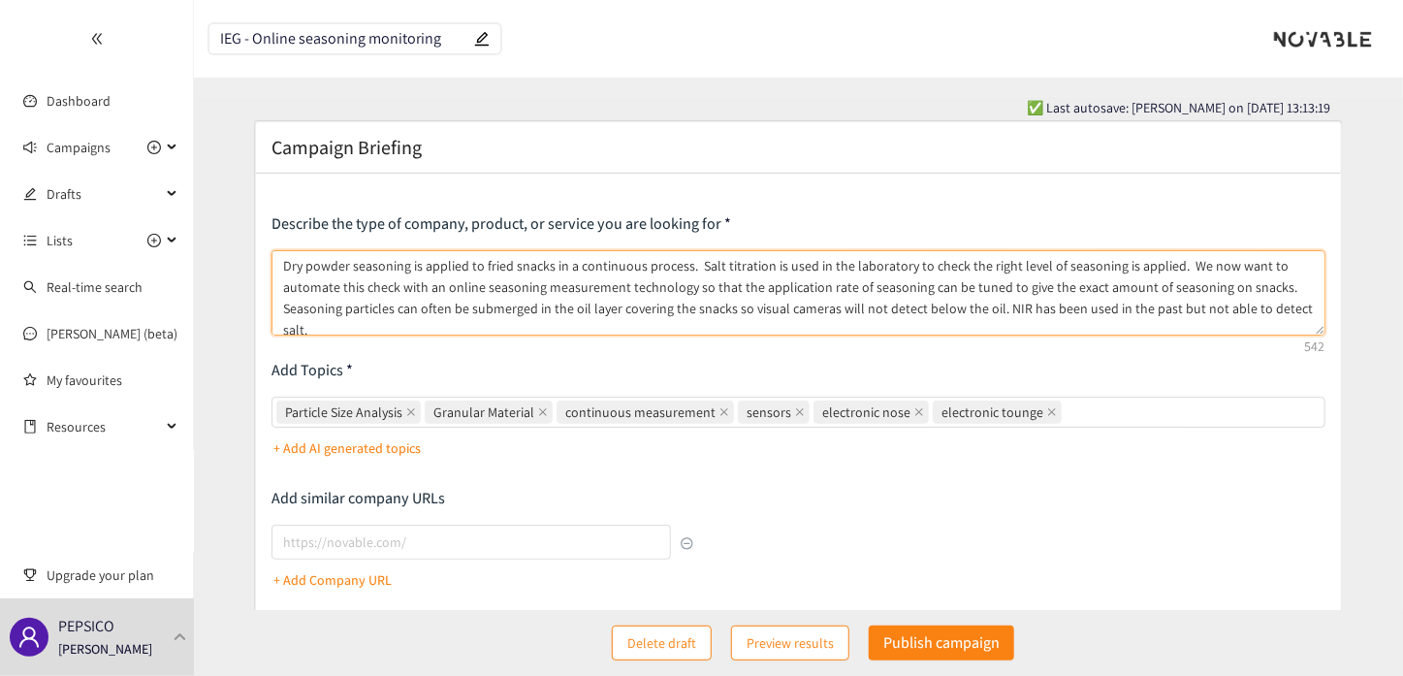
drag, startPoint x: 386, startPoint y: 286, endPoint x: 1202, endPoint y: 291, distance: 816.2
click at [1202, 291] on textarea "Dry powder seasoning is applied to fried snacks in a continuous process. Salt t…" at bounding box center [797, 292] width 1053 height 85
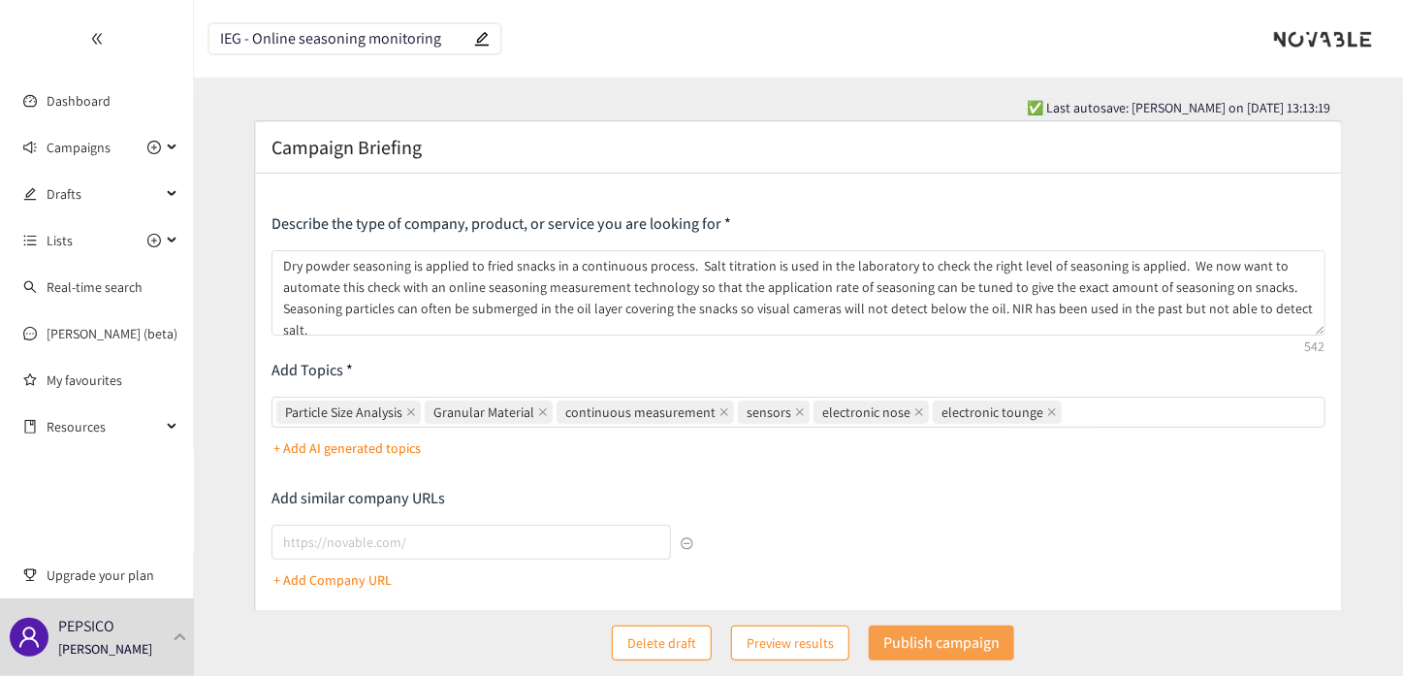
click at [945, 650] on p "Publish campaign" at bounding box center [941, 642] width 116 height 24
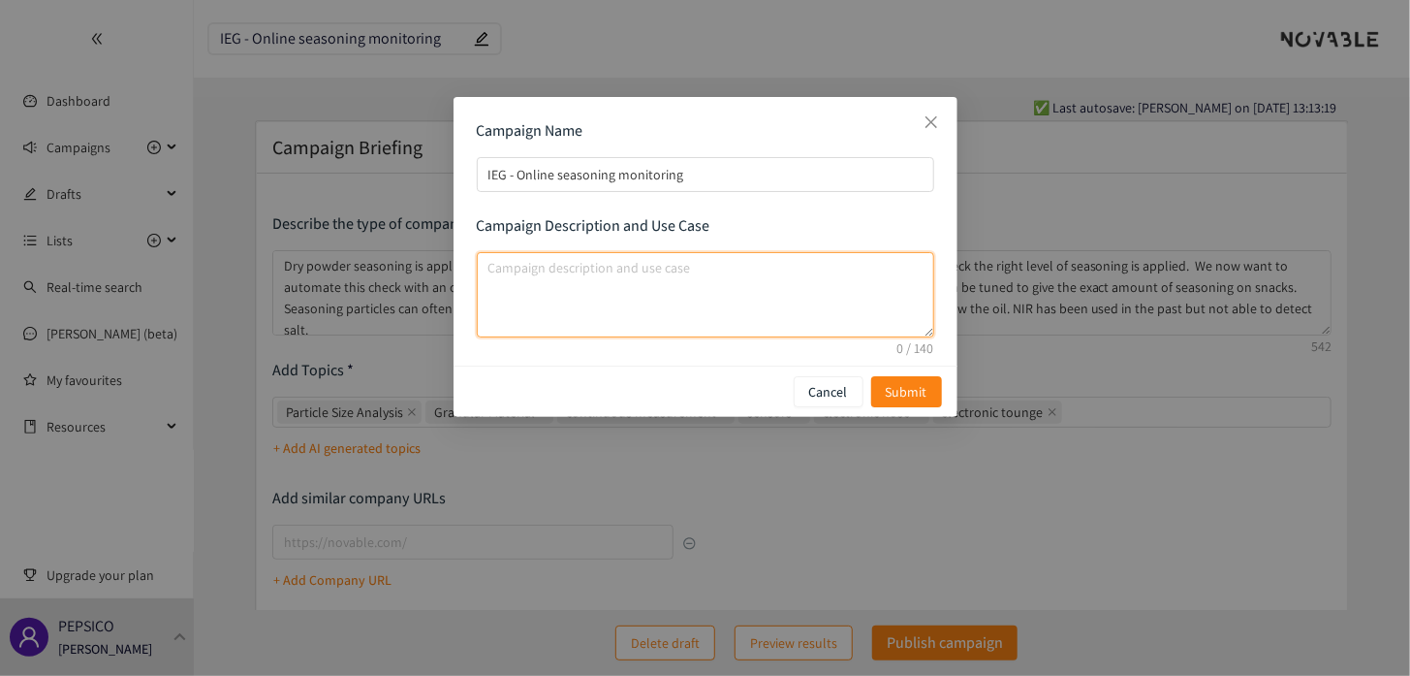
click at [575, 271] on textarea "campaign description and use case" at bounding box center [706, 294] width 458 height 85
paste textarea "online seasoning measurement technology so that the application rate of seasoni…"
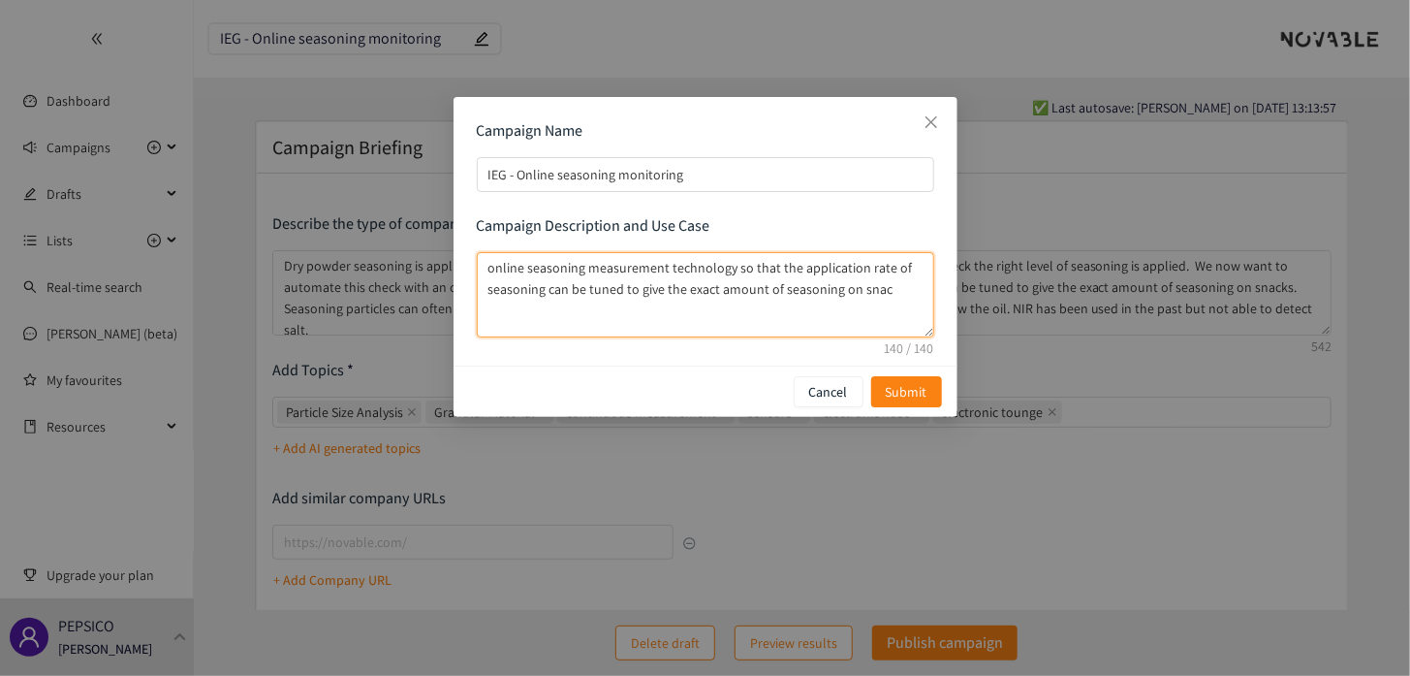
click at [485, 267] on textarea "online seasoning measurement technology so that the application rate of seasoni…" at bounding box center [706, 294] width 458 height 85
click at [734, 266] on textarea "online seasoning measurement technology so that the application rate of seasoni…" at bounding box center [706, 294] width 458 height 85
click at [487, 268] on textarea "online seasoning measurement technology capable of controlling the application …" at bounding box center [706, 294] width 458 height 85
type textarea "Online seasoning measurement technology capable of controlling the application …"
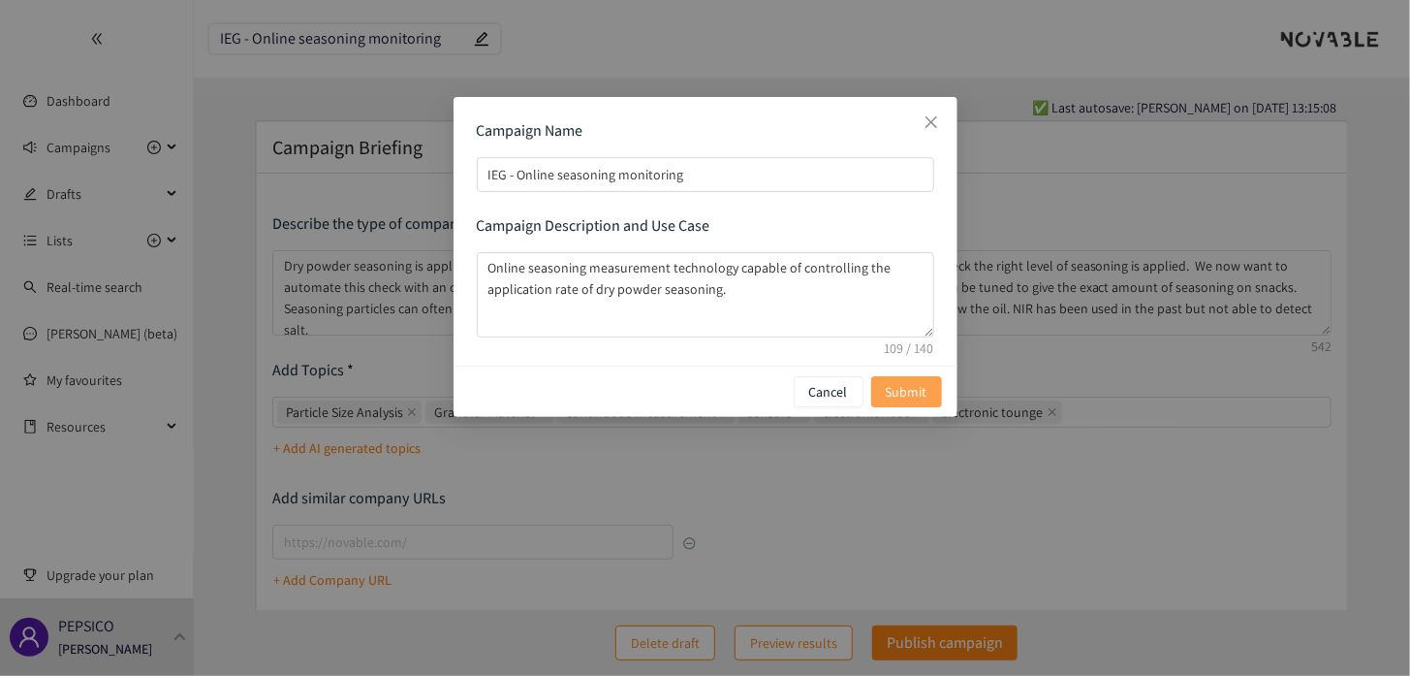
click at [920, 392] on span "Submit" at bounding box center [907, 391] width 42 height 21
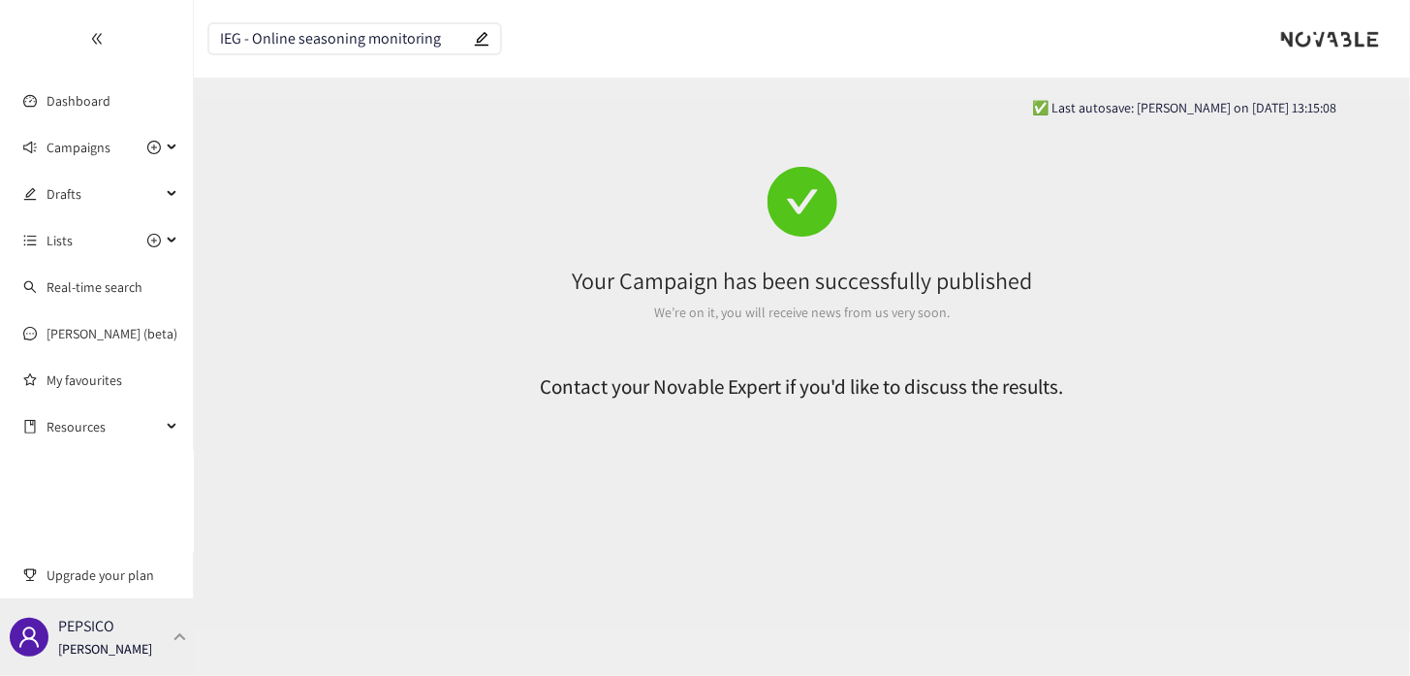
click at [88, 635] on p "PEPSICO" at bounding box center [86, 626] width 56 height 24
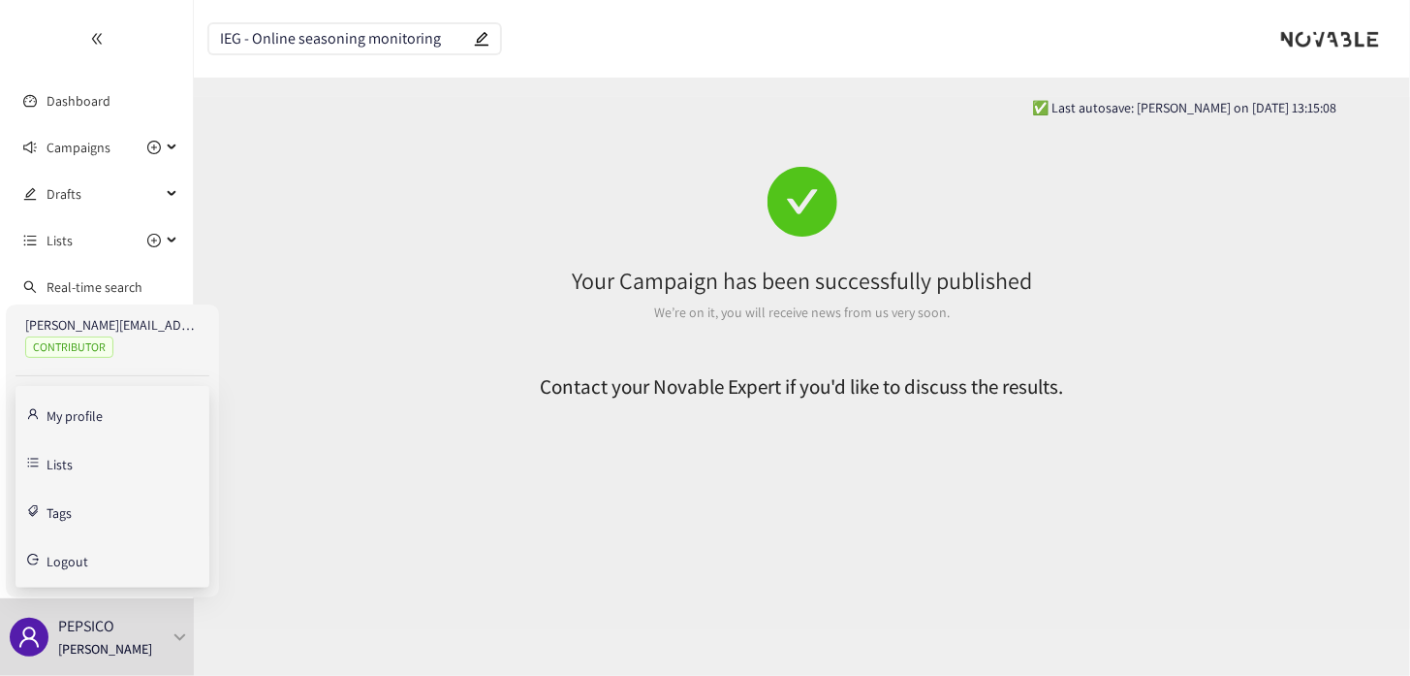
click at [71, 562] on span "Logout" at bounding box center [68, 561] width 42 height 14
